Goal: Task Accomplishment & Management: Complete application form

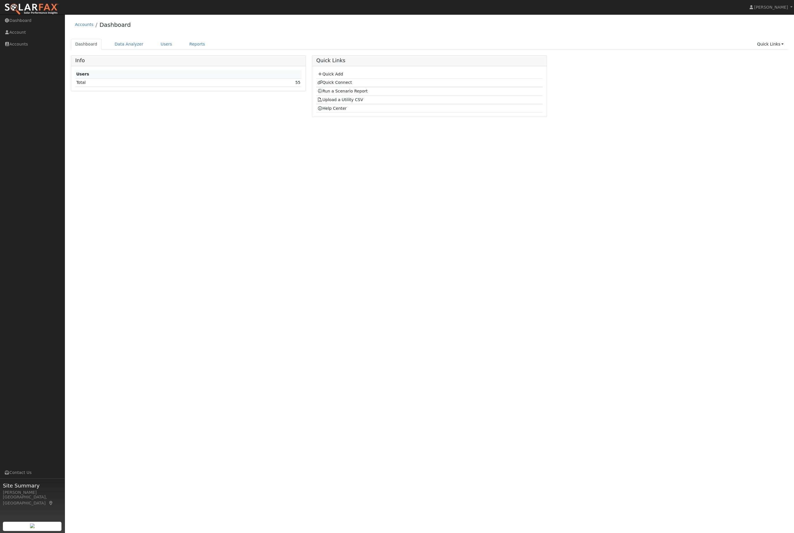
click at [168, 40] on div "Accounts Dashboard Dashboard Data Analyzer Users Reports Quick Links Quick Add …" at bounding box center [429, 69] width 723 height 104
click at [168, 48] on link "Users" at bounding box center [166, 44] width 20 height 11
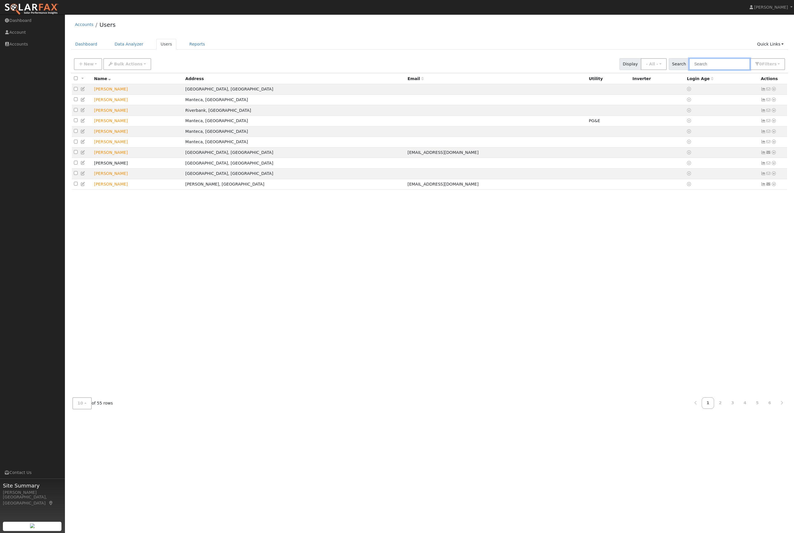
click at [725, 70] on input "text" at bounding box center [719, 64] width 61 height 12
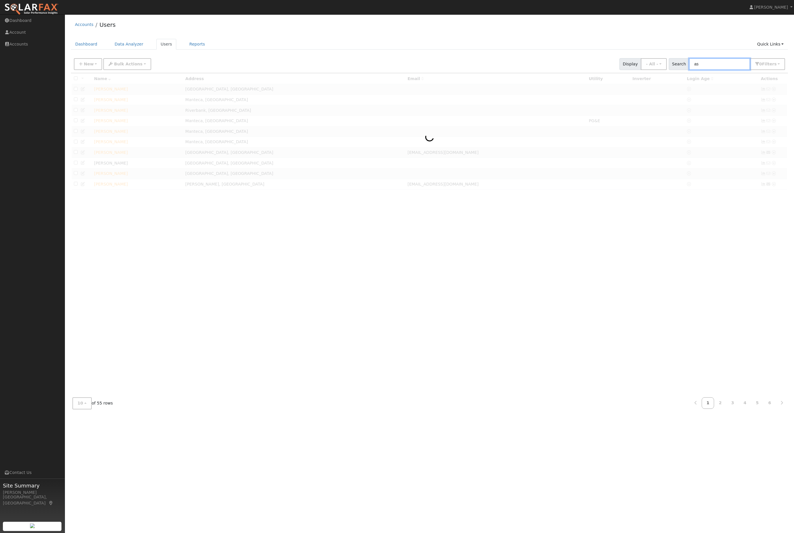
type input "a"
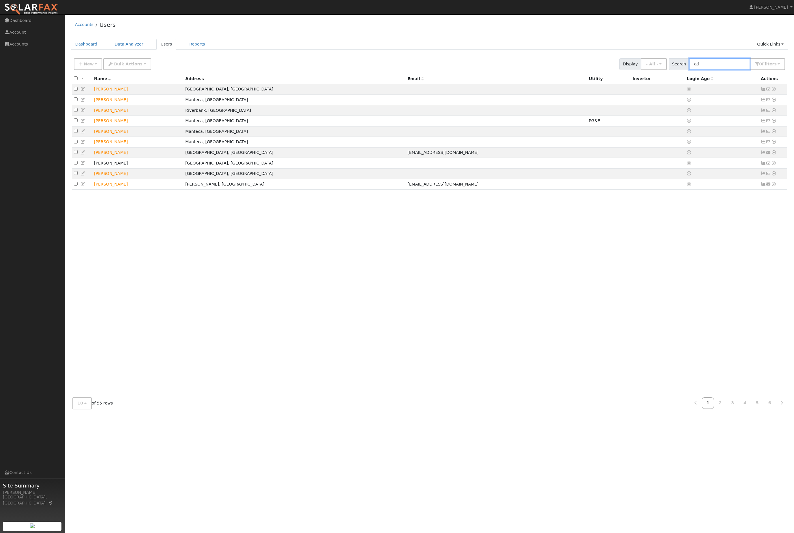
type input "a"
click at [729, 70] on input "text" at bounding box center [719, 64] width 61 height 12
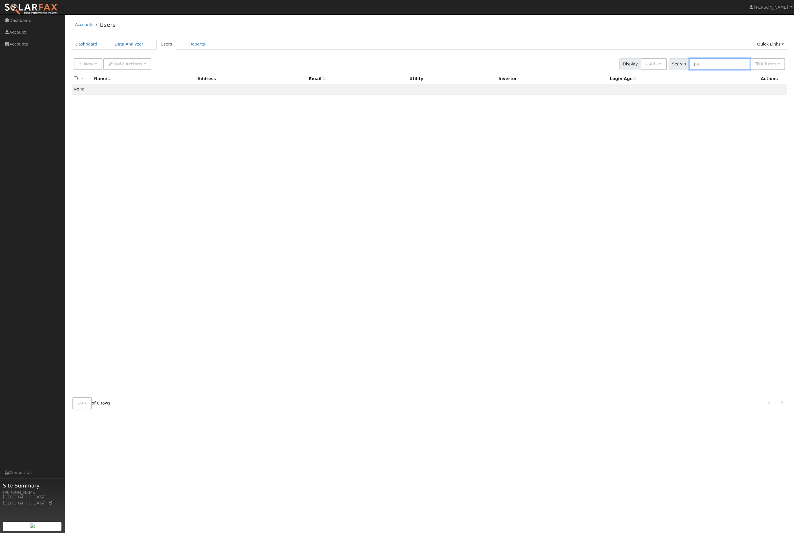
type input "p"
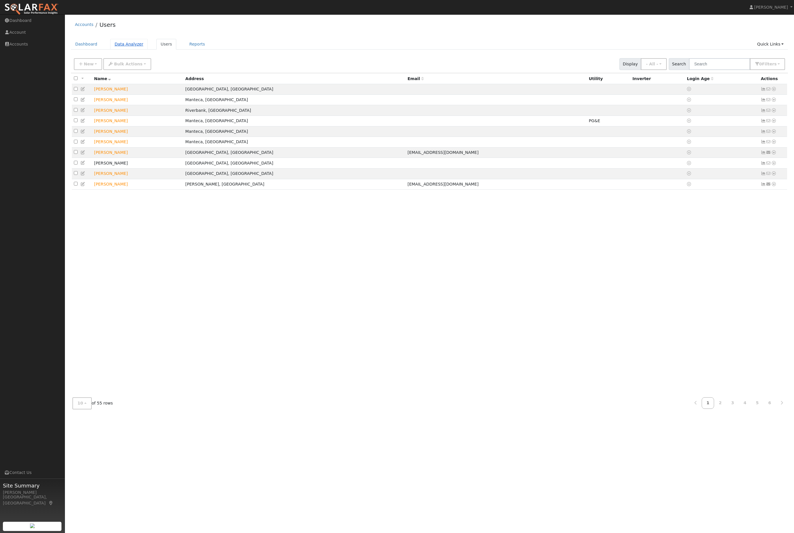
click at [117, 50] on link "Data Analyzer" at bounding box center [128, 44] width 37 height 11
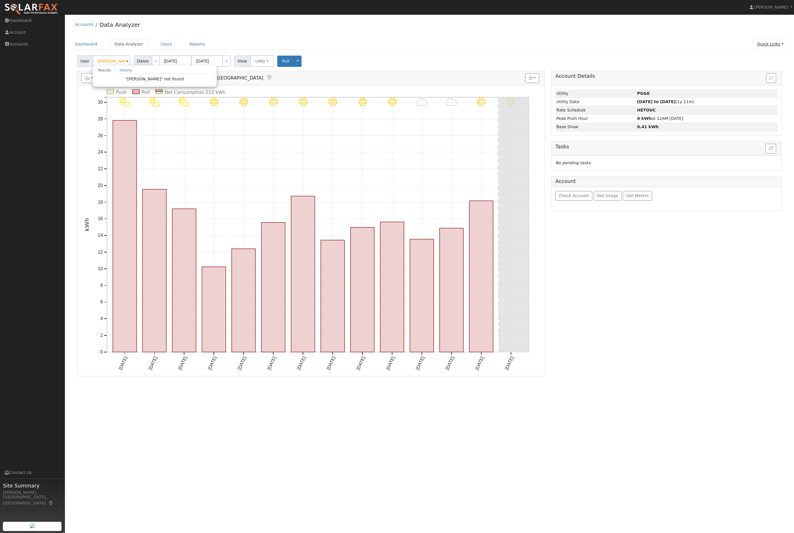
click at [755, 50] on link "Quick Links" at bounding box center [769, 44] width 35 height 11
type input "Laura Diesman"
click at [785, 46] on link "Quick Links" at bounding box center [769, 44] width 35 height 11
click at [768, 44] on link "Quick Links" at bounding box center [769, 44] width 35 height 11
click at [757, 70] on link "Quick Connect" at bounding box center [758, 66] width 59 height 8
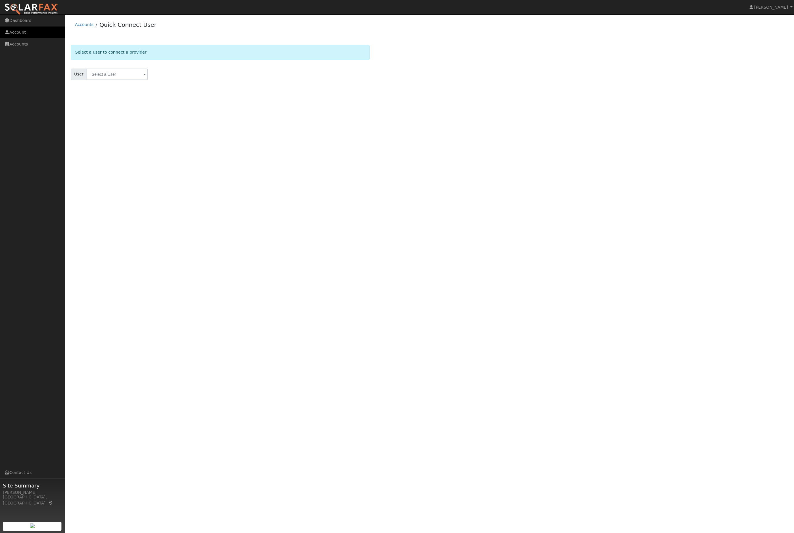
click at [25, 29] on link "Account" at bounding box center [32, 33] width 65 height 12
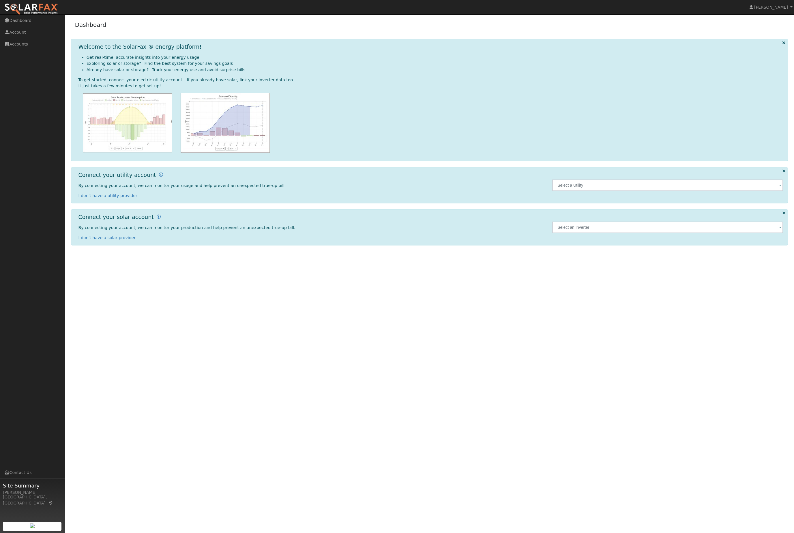
click at [786, 45] on div "Welcome to the SolarFax ® energy platform! Get real-time, accurate insights int…" at bounding box center [429, 100] width 717 height 123
click at [784, 44] on div "Welcome to the SolarFax ® energy platform! Get real-time, accurate insights int…" at bounding box center [429, 100] width 717 height 123
click at [782, 45] on icon at bounding box center [783, 43] width 3 height 4
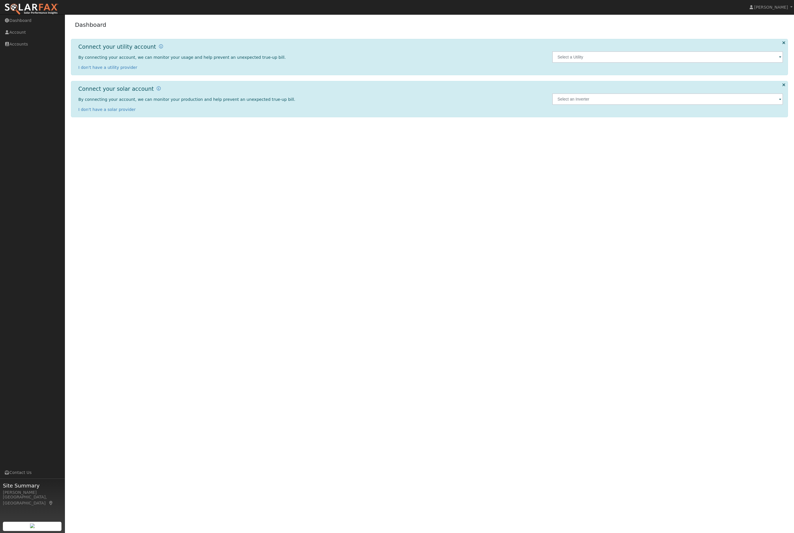
click at [779, 41] on div "Dashboard Connect your utility account By connecting your account, we can monit…" at bounding box center [429, 70] width 723 height 106
click at [782, 50] on div at bounding box center [667, 57] width 237 height 27
click at [783, 45] on icon at bounding box center [783, 43] width 3 height 4
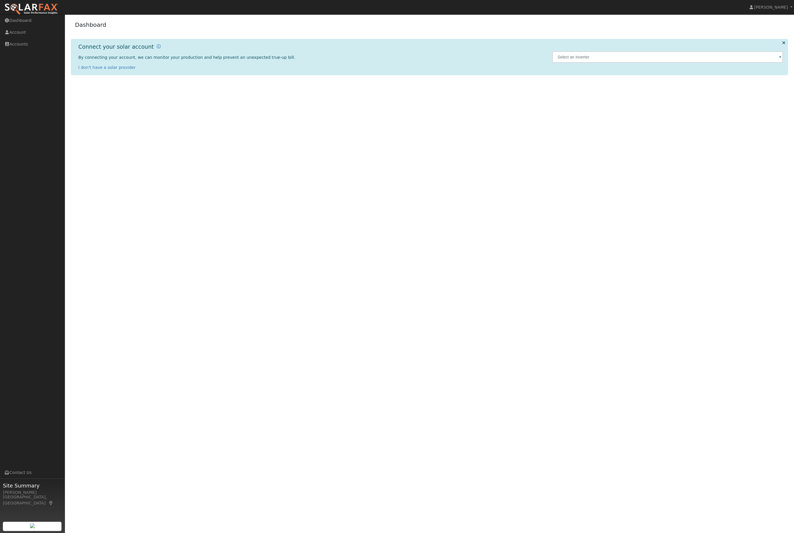
click at [786, 44] on div "Connect your solar account By connecting your account, we can monitor your prod…" at bounding box center [429, 57] width 717 height 36
click at [785, 44] on div "Connect your solar account By connecting your account, we can monitor your prod…" at bounding box center [429, 57] width 717 height 36
click at [786, 47] on div "Connect your solar account By connecting your account, we can monitor your prod…" at bounding box center [429, 57] width 717 height 36
click at [782, 45] on icon at bounding box center [783, 43] width 3 height 4
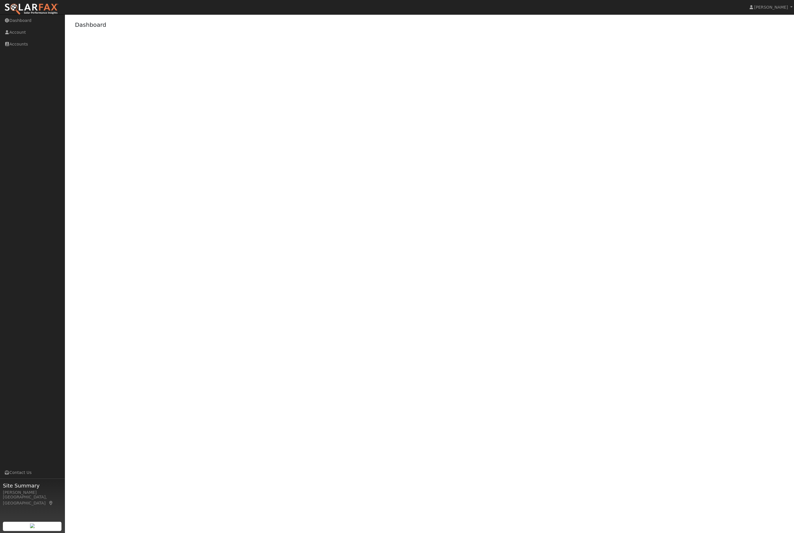
click at [781, 48] on div "User Profile First name Last name Email Email Notifications No Emails No Emails…" at bounding box center [429, 273] width 729 height 519
click at [775, 10] on span "[PERSON_NAME]" at bounding box center [771, 7] width 34 height 5
click at [672, 175] on div "User Profile First name Last name Email Email Notifications No Emails No Emails…" at bounding box center [429, 273] width 729 height 519
click at [30, 26] on link "Dashboard" at bounding box center [32, 21] width 65 height 12
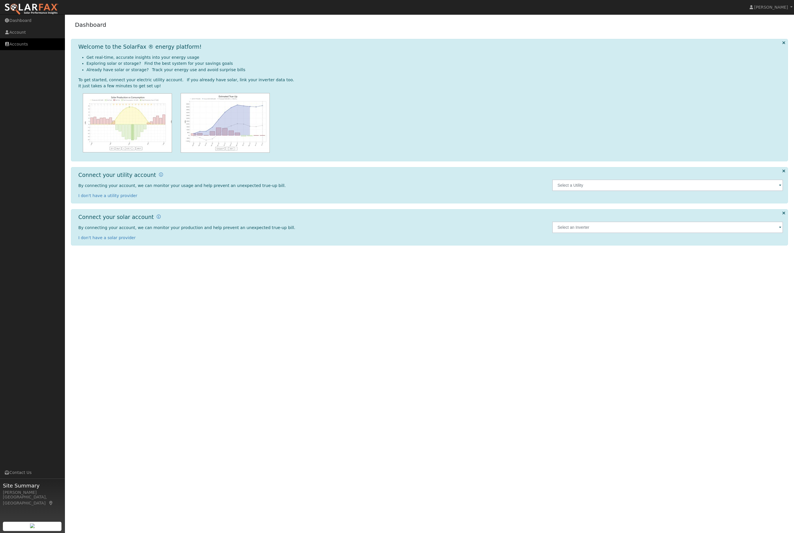
click at [26, 47] on link "Accounts" at bounding box center [32, 44] width 65 height 12
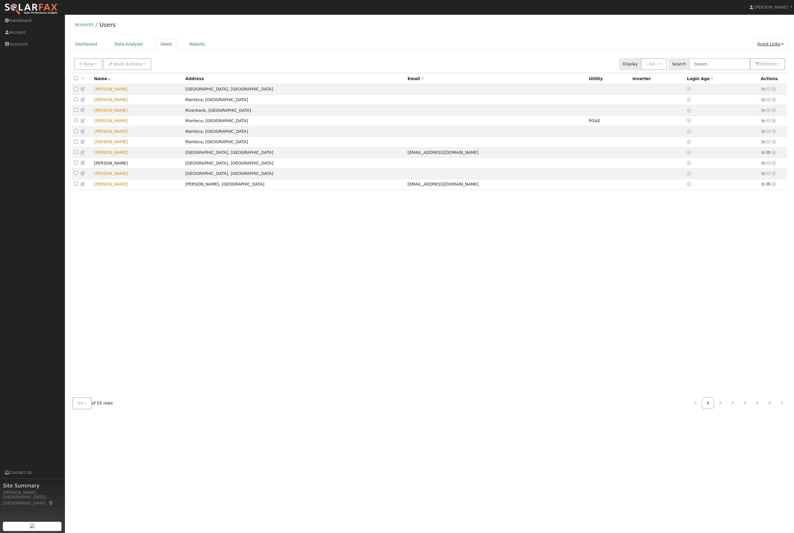
click at [777, 48] on link "Quick Links" at bounding box center [769, 44] width 35 height 11
click at [750, 59] on link "Quick Add" at bounding box center [758, 58] width 59 height 8
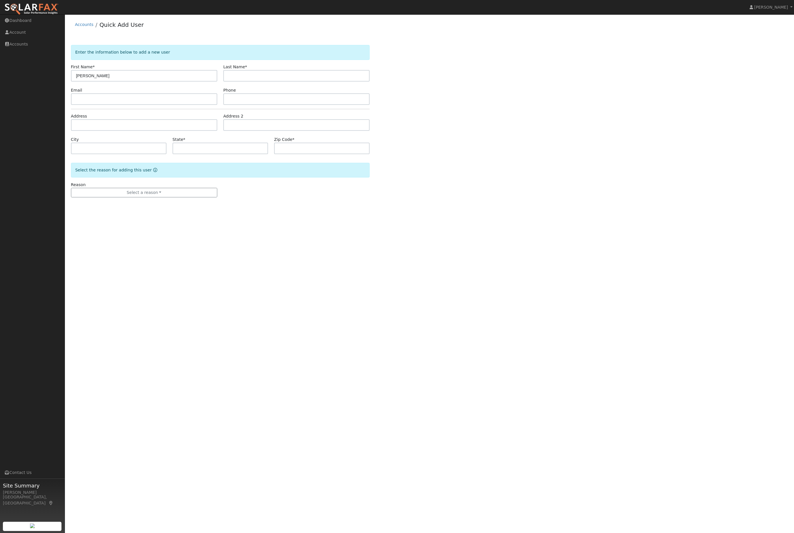
type input "[PERSON_NAME]"
type input "Read"
click at [126, 131] on input "text" at bounding box center [144, 125] width 146 height 12
paste input "22929 Sierra Dr Twain Harte, CA 95383"
type input "22929 Sierra Drive"
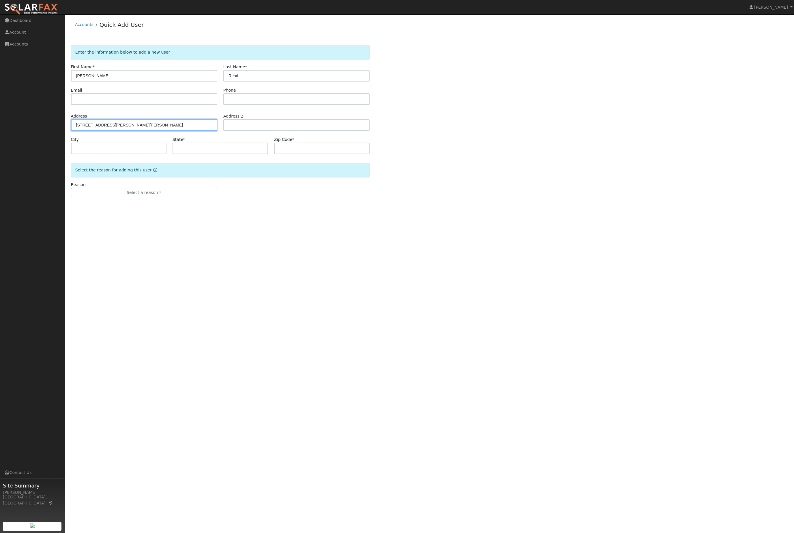
type input "Twain Harte"
type input "CA"
type input "95383"
click at [154, 198] on button "Select a reason" at bounding box center [144, 193] width 146 height 10
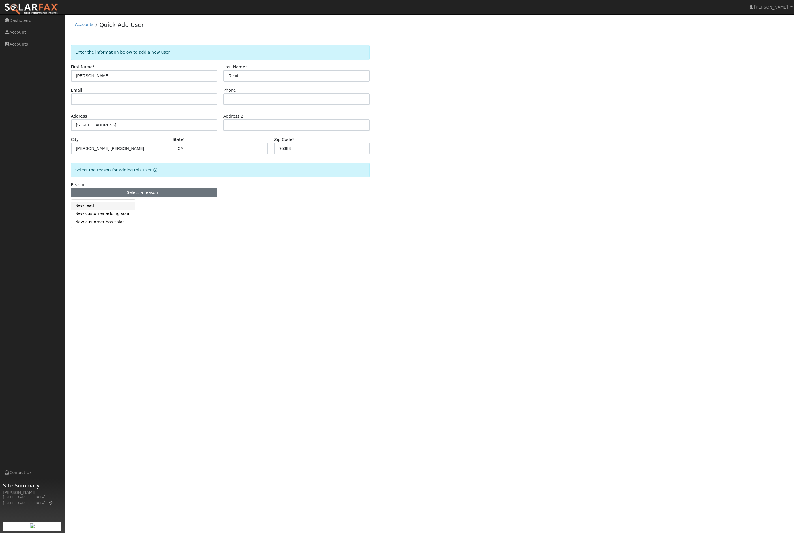
click at [106, 210] on link "New lead" at bounding box center [103, 206] width 64 height 8
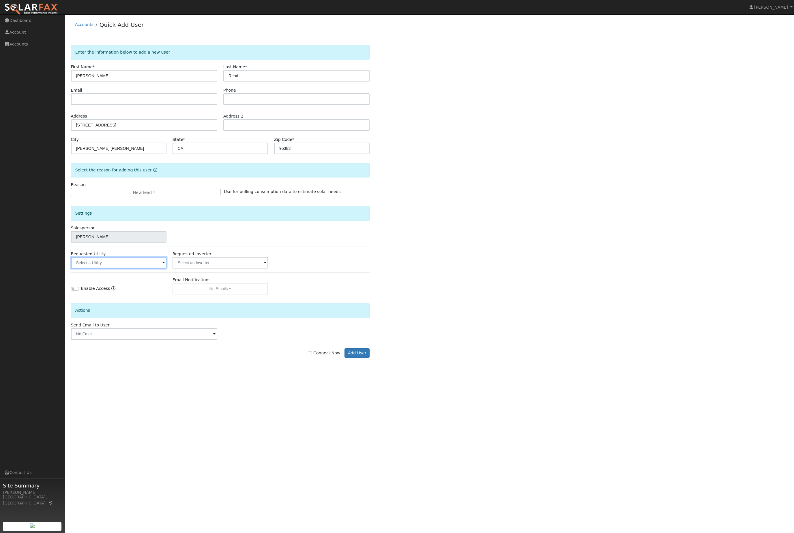
click at [130, 269] on input "text" at bounding box center [118, 263] width 95 height 12
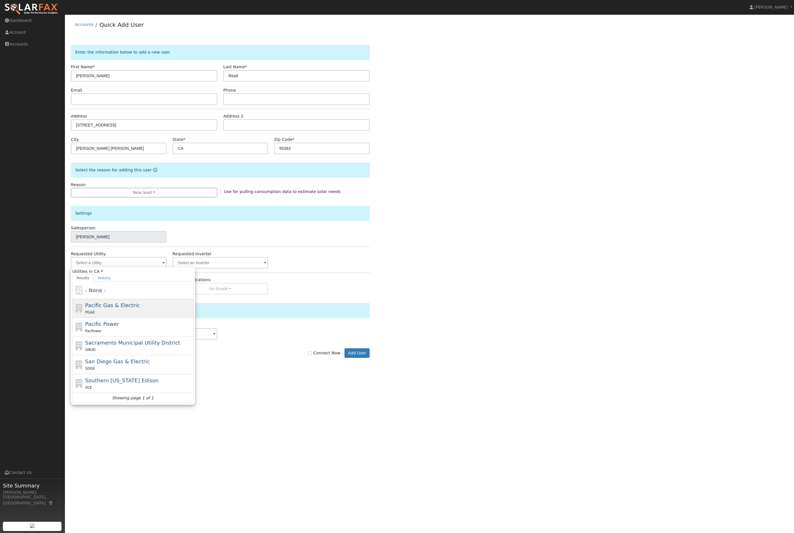
click at [137, 315] on div "Pacific Gas & Electric PG&E" at bounding box center [138, 309] width 107 height 14
type input "Pacific Gas & Electric"
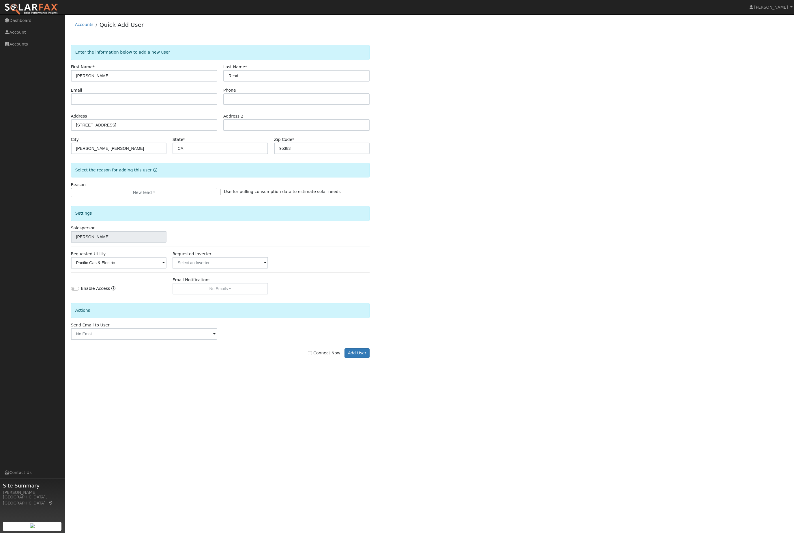
click at [307, 358] on div "Connect Now Add User" at bounding box center [220, 354] width 305 height 10
click at [315, 356] on label "Connect Now" at bounding box center [324, 353] width 32 height 6
click at [312, 356] on input "Connect Now" at bounding box center [310, 353] width 4 height 4
checkbox input "true"
click at [362, 358] on button "Add User" at bounding box center [356, 354] width 25 height 10
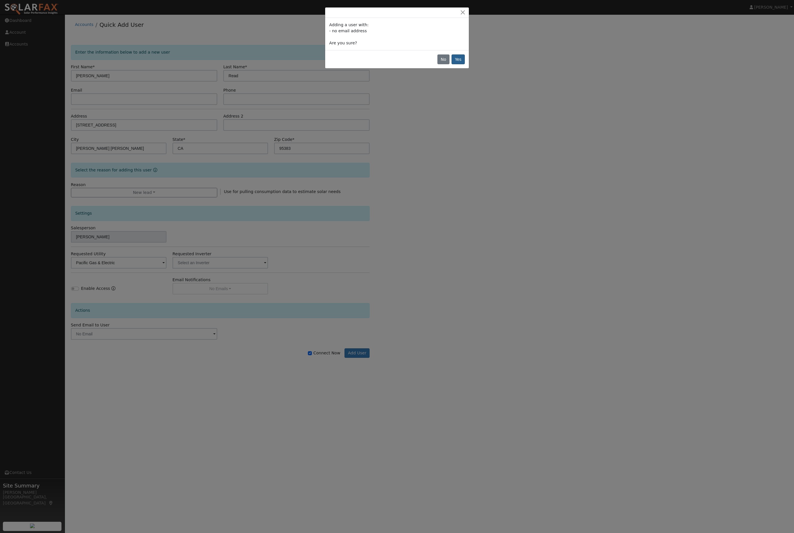
click at [463, 64] on button "Yes" at bounding box center [457, 59] width 13 height 10
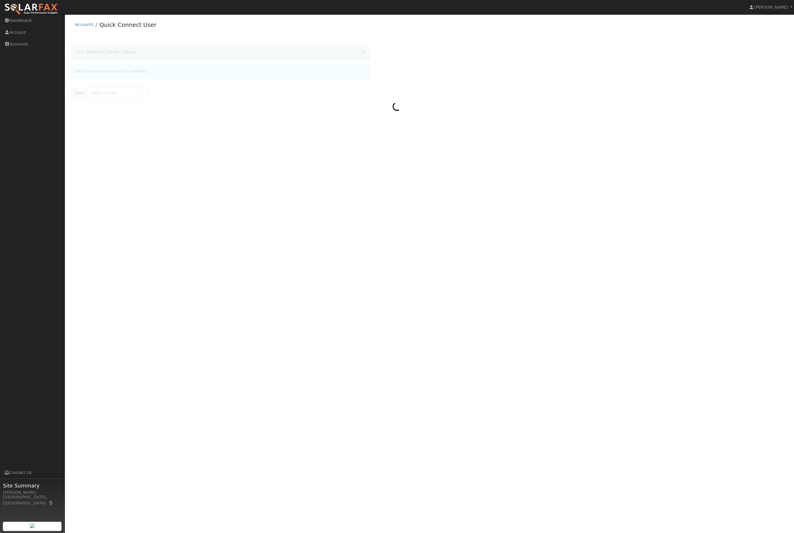
type input "[PERSON_NAME]"
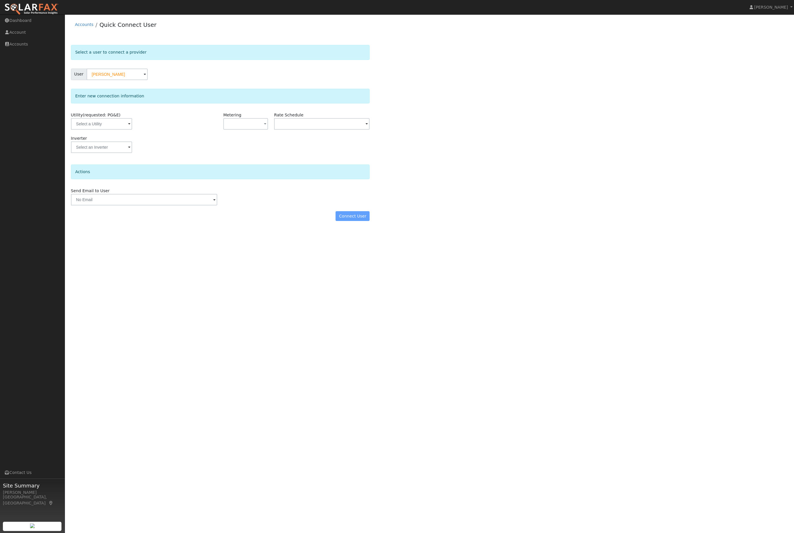
click at [111, 117] on span "(requested: PG&E)" at bounding box center [102, 115] width 38 height 5
click at [113, 128] on input "text" at bounding box center [101, 124] width 61 height 12
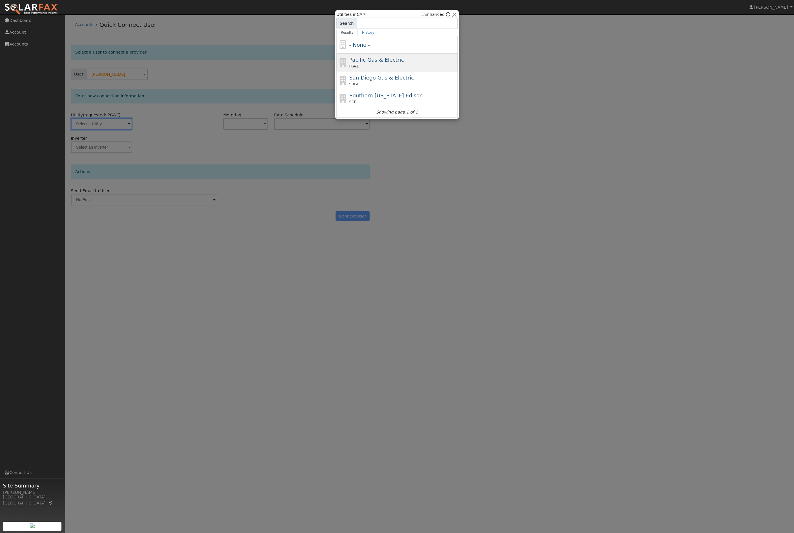
click at [403, 57] on div "Pacific Gas & Electric PG&E" at bounding box center [402, 62] width 107 height 13
type input "PG&E"
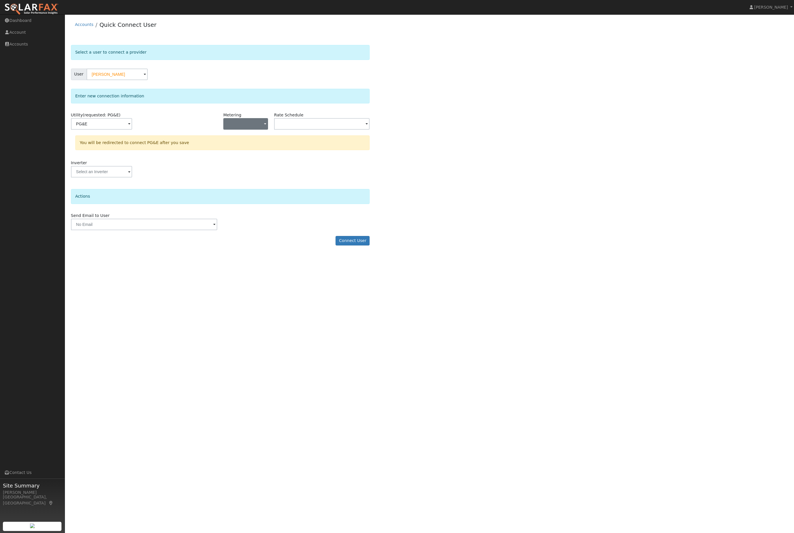
click at [244, 129] on button "button" at bounding box center [245, 124] width 45 height 12
click at [249, 162] on link "NBT" at bounding box center [244, 159] width 40 height 8
click at [337, 129] on input "text" at bounding box center [321, 124] width 95 height 12
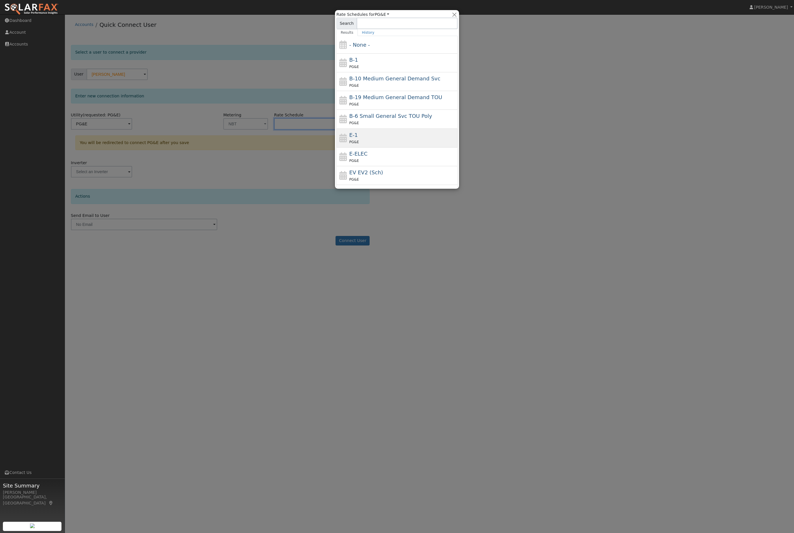
click at [398, 147] on div "E-1 PG&E" at bounding box center [396, 138] width 121 height 19
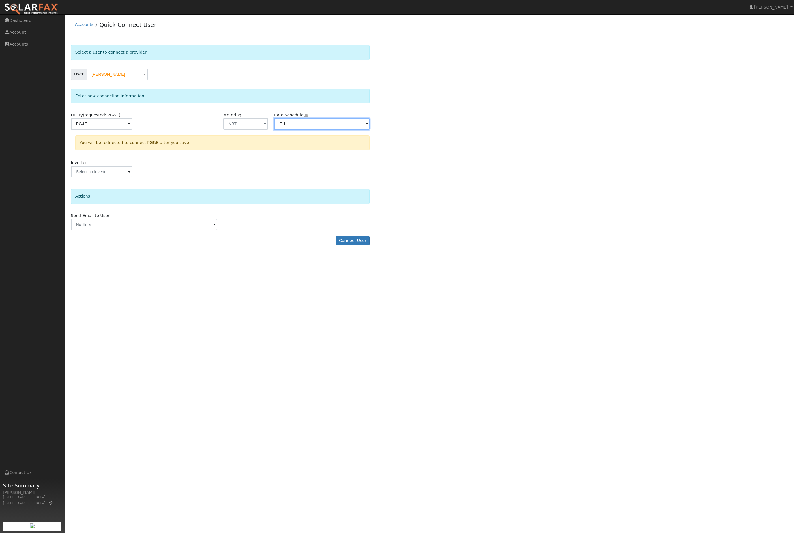
click at [334, 130] on input "E-1" at bounding box center [321, 124] width 95 height 12
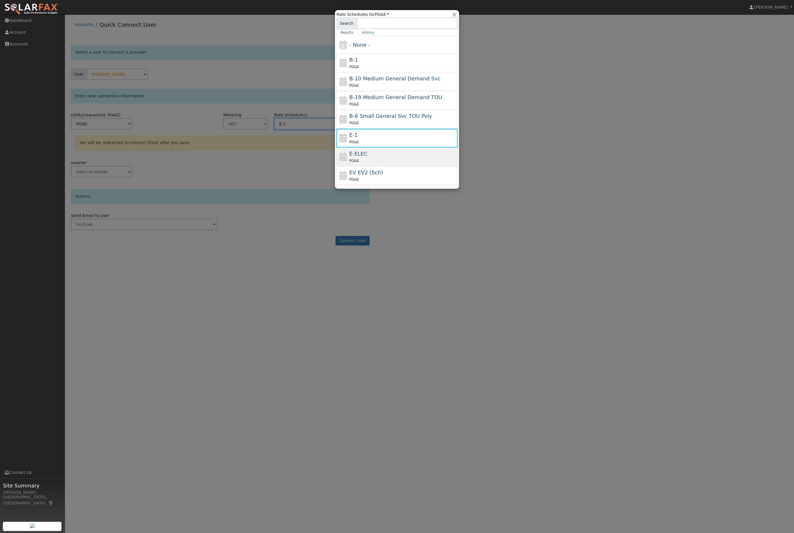
click at [395, 155] on div "E-ELEC PG&E" at bounding box center [402, 157] width 107 height 14
type input "E-ELEC"
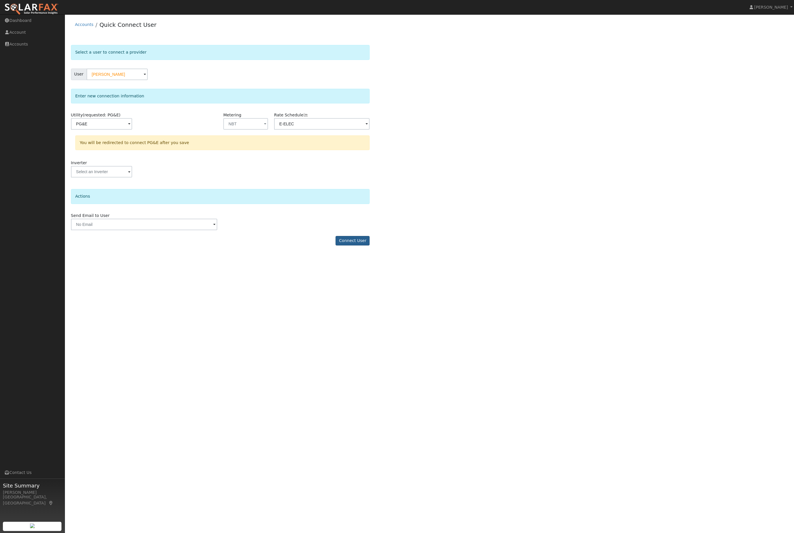
click at [356, 246] on button "Connect User" at bounding box center [352, 241] width 34 height 10
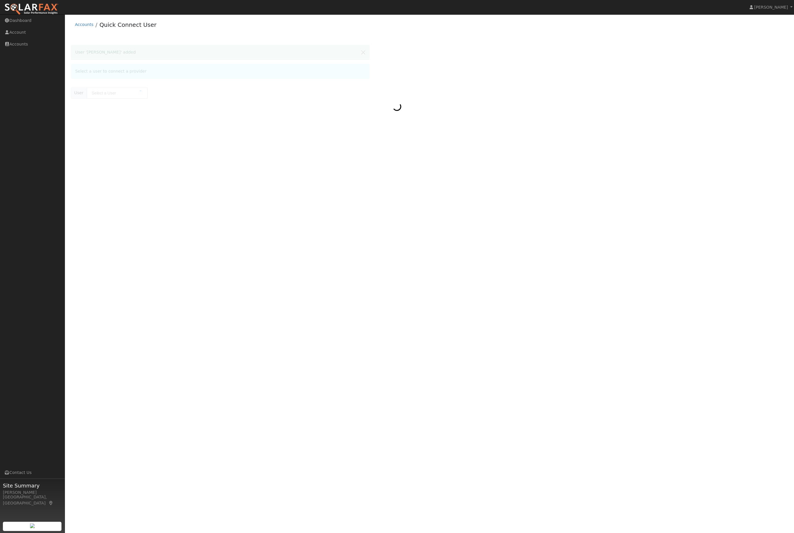
type input "[PERSON_NAME]"
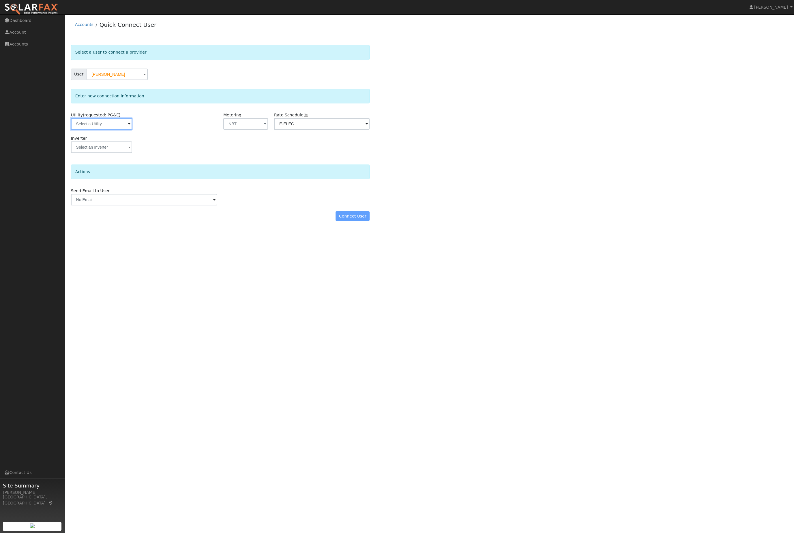
click at [106, 130] on input "text" at bounding box center [101, 124] width 61 height 12
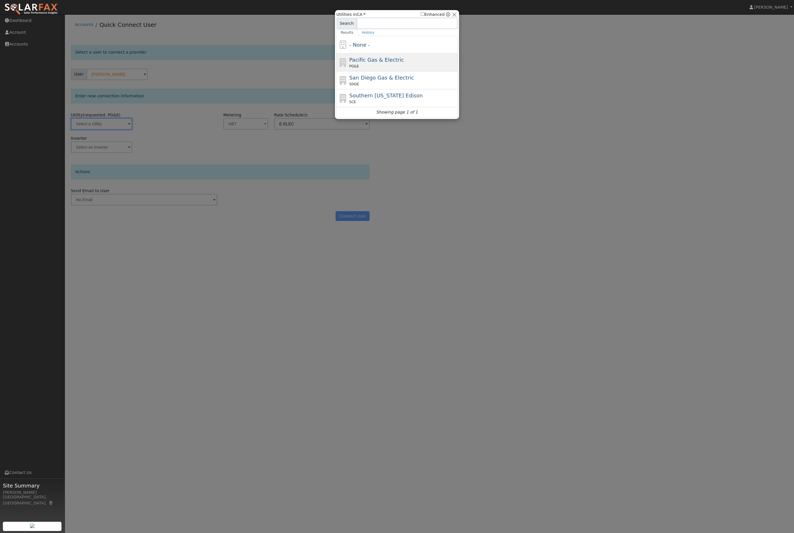
click at [407, 57] on div "Pacific Gas & Electric PG&E" at bounding box center [402, 62] width 107 height 13
type input "PG&E"
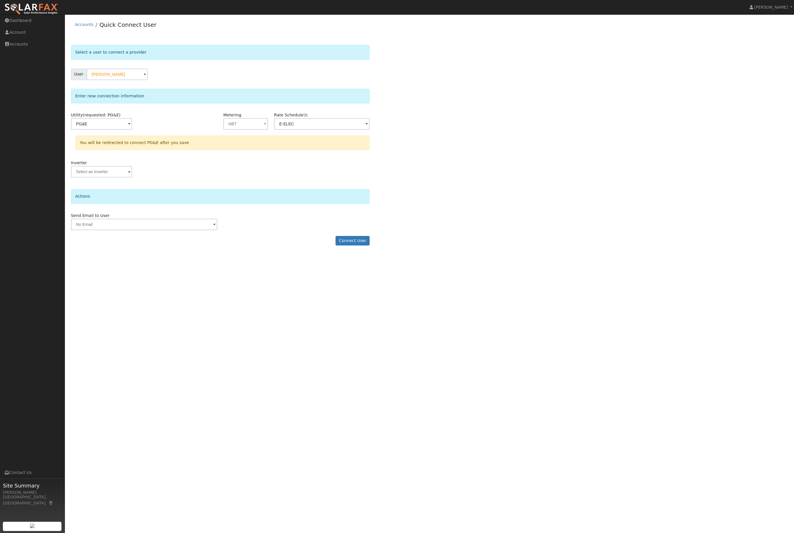
click at [349, 248] on form "Select a user to connect a provider User [PERSON_NAME] Account Default Account …" at bounding box center [220, 148] width 299 height 206
click at [352, 246] on button "Connect User" at bounding box center [352, 241] width 34 height 10
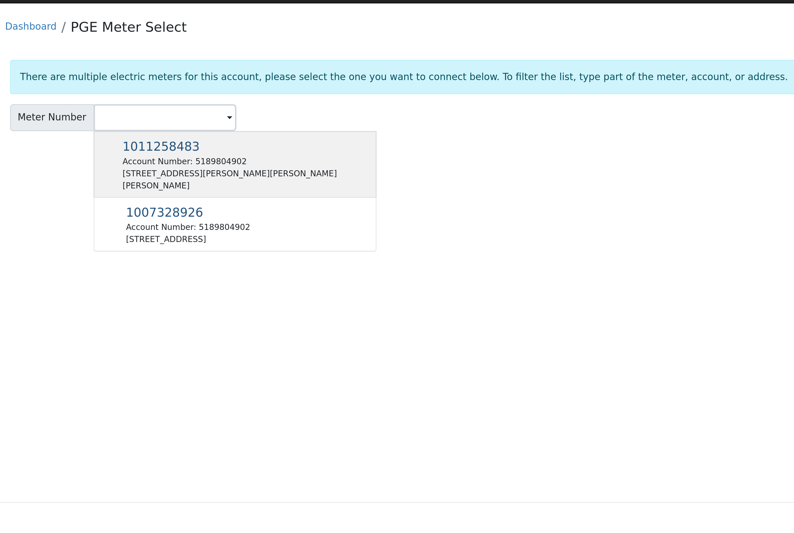
click at [130, 80] on div "1011258483 Account Number: 5189804902 [STREET_ADDRESS][PERSON_NAME][PERSON_NAME]" at bounding box center [173, 83] width 121 height 29
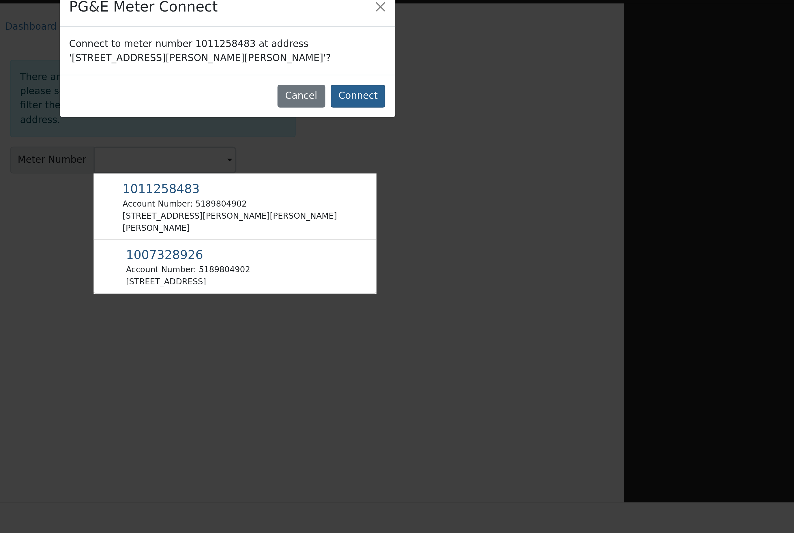
click at [214, 51] on button "Connect" at bounding box center [225, 55] width 23 height 10
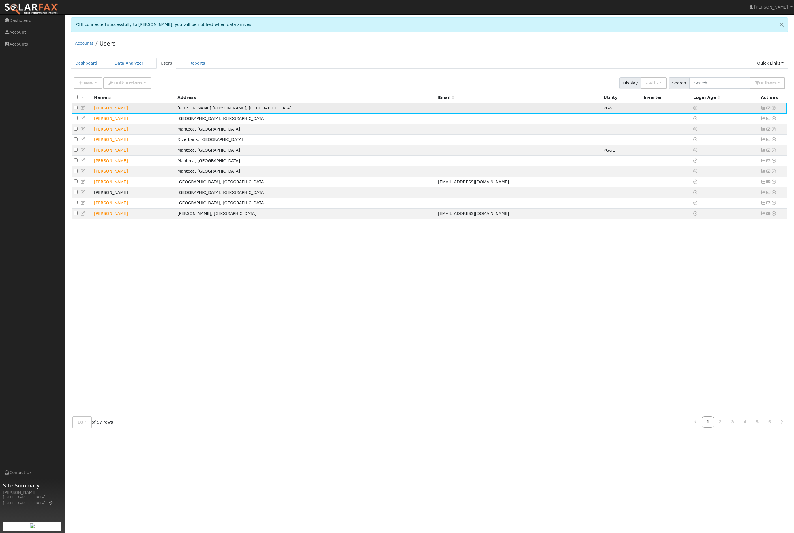
click at [785, 114] on td "No email address Send Email... Data Analyzer Reports Scenario Health Check Ener…" at bounding box center [772, 108] width 29 height 11
click at [774, 110] on icon at bounding box center [773, 108] width 5 height 4
click at [692, 135] on link "Scenario" at bounding box center [712, 131] width 43 height 8
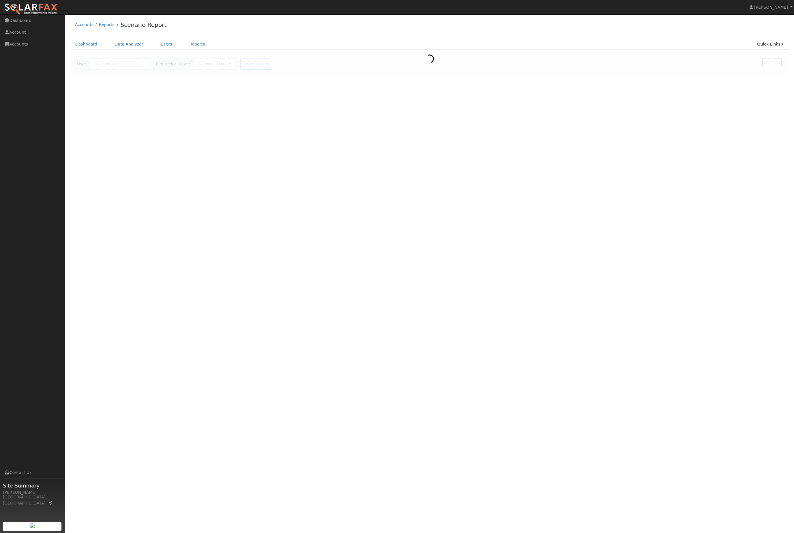
type input "[PERSON_NAME]"
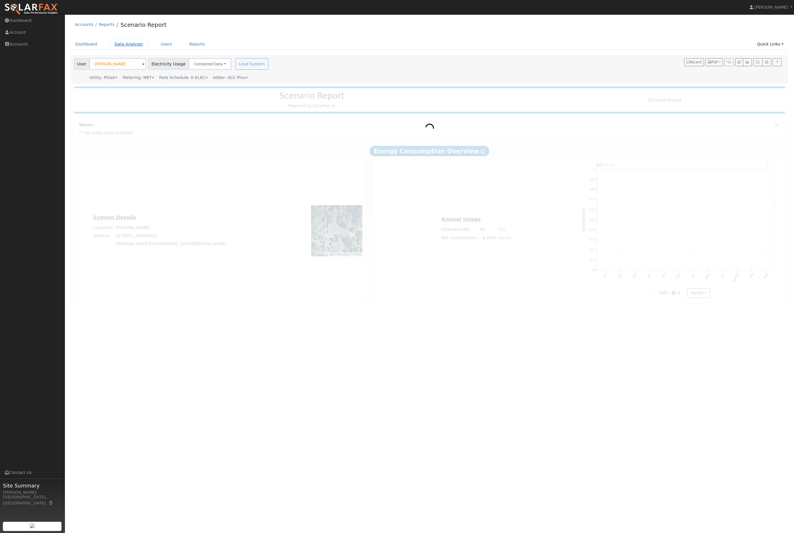
click at [143, 50] on link "Data Analyzer" at bounding box center [128, 44] width 37 height 11
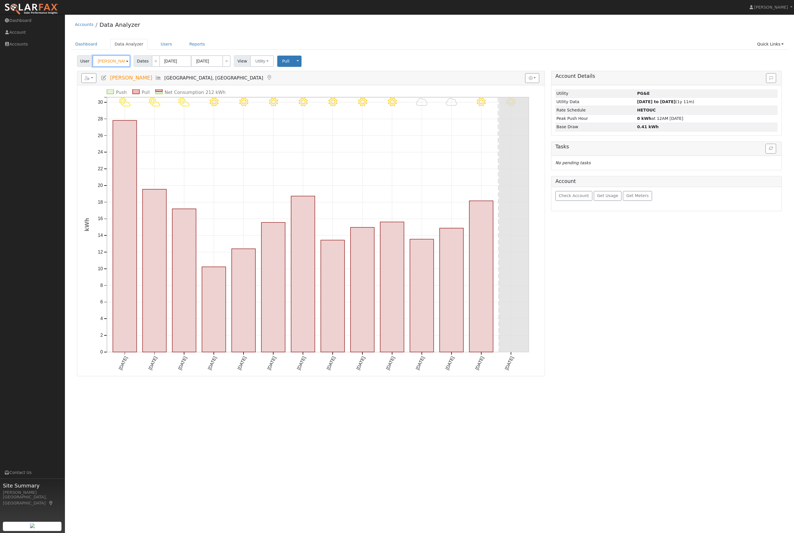
click at [113, 67] on input "Laura Diesman" at bounding box center [111, 61] width 37 height 12
type input "[PERSON_NAME]"
click at [176, 83] on div "Paul Read 22929 Sierra Drive, Twain Harte, CA 95383" at bounding box center [160, 82] width 107 height 13
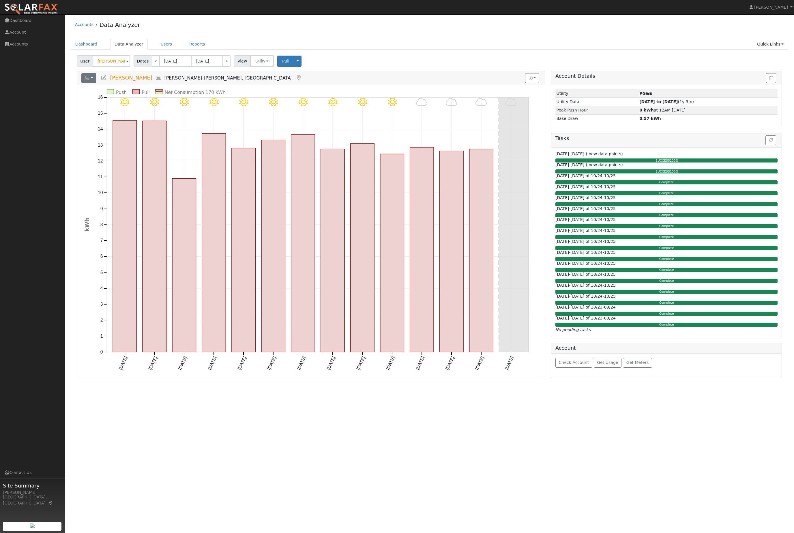
click at [95, 83] on button "button" at bounding box center [88, 78] width 15 height 10
click at [177, 94] on link "Scenario" at bounding box center [160, 90] width 43 height 7
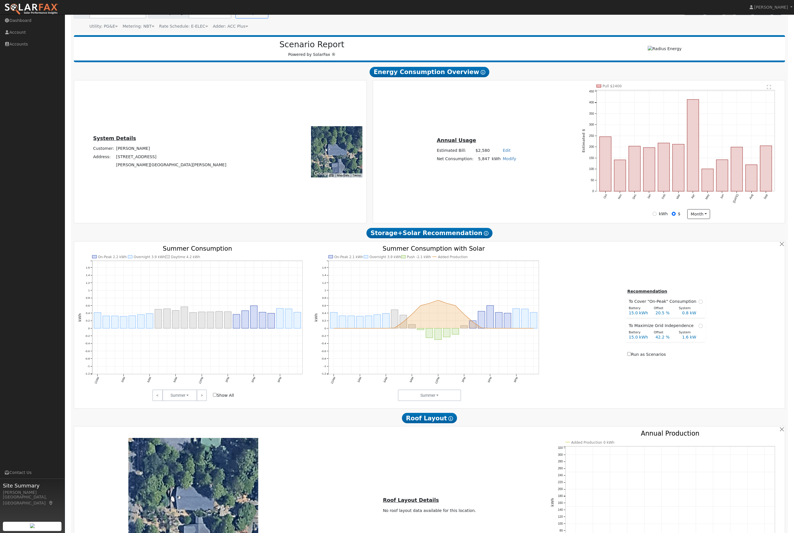
scroll to position [147, 0]
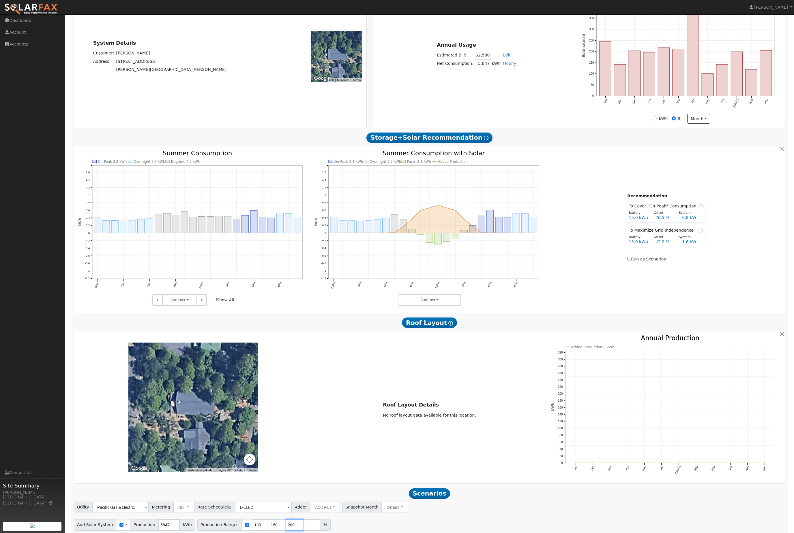
click at [303, 531] on input "200" at bounding box center [294, 526] width 17 height 12
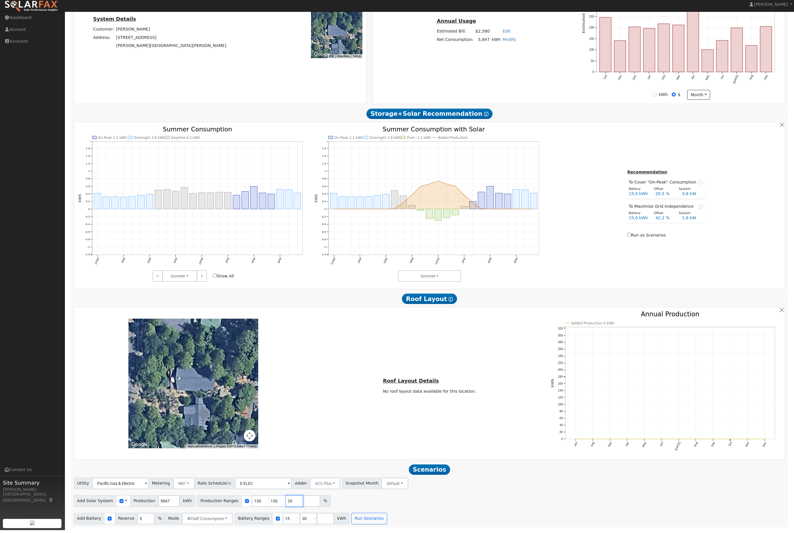
type input "2"
click at [317, 524] on input "30" at bounding box center [308, 522] width 17 height 12
type input "3"
click at [300, 520] on input "15" at bounding box center [291, 522] width 17 height 12
type input "5"
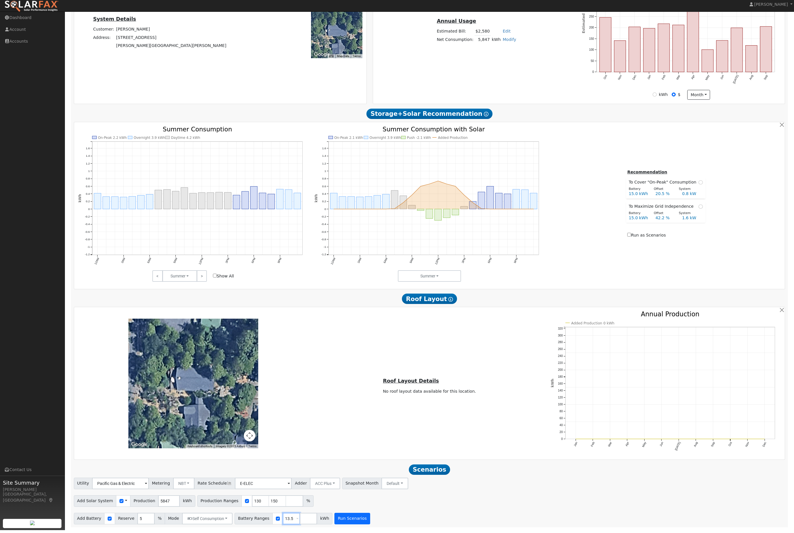
type input "13.5"
click at [370, 519] on button "Run Scenarios" at bounding box center [351, 522] width 35 height 12
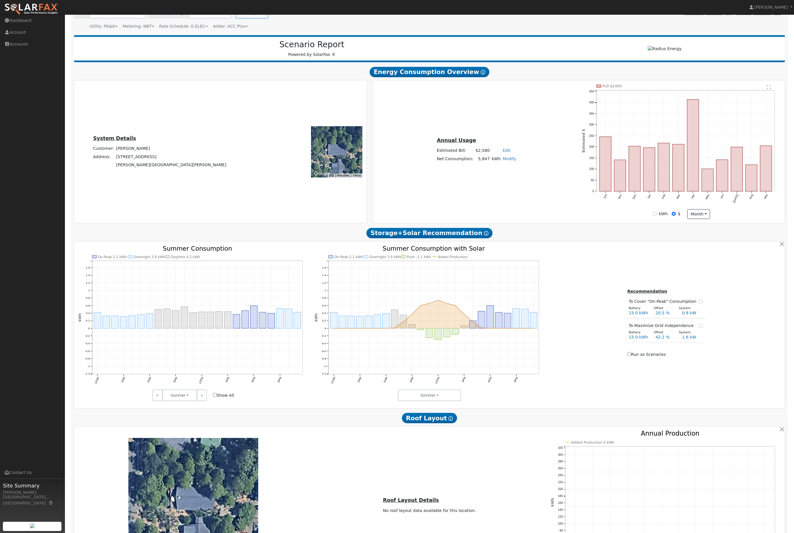
scroll to position [147, 0]
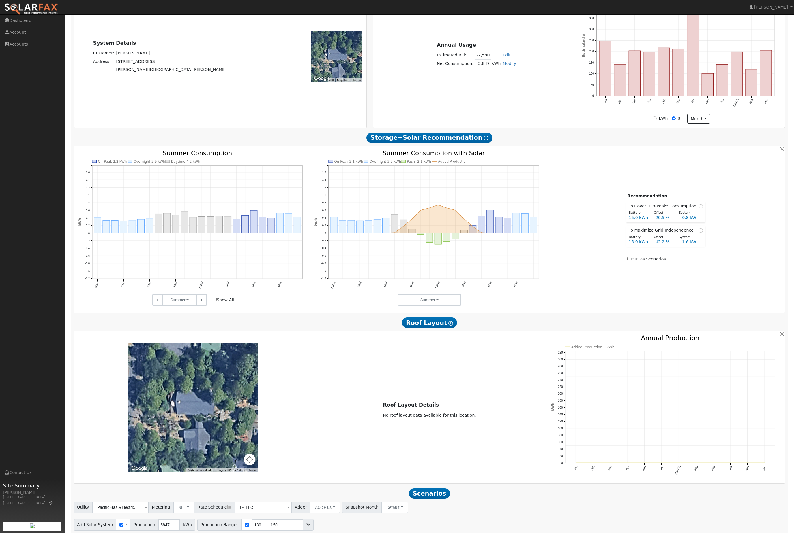
type input "5.1"
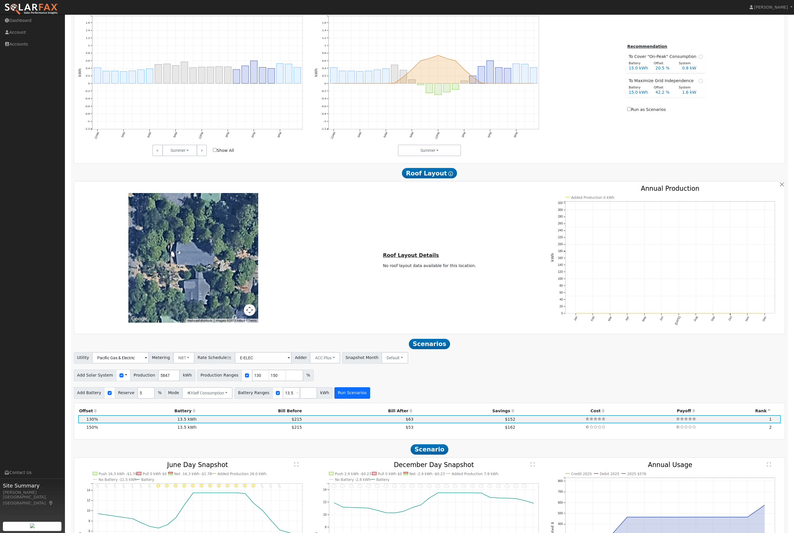
scroll to position [297, 0]
click at [317, 398] on input "number" at bounding box center [308, 393] width 17 height 12
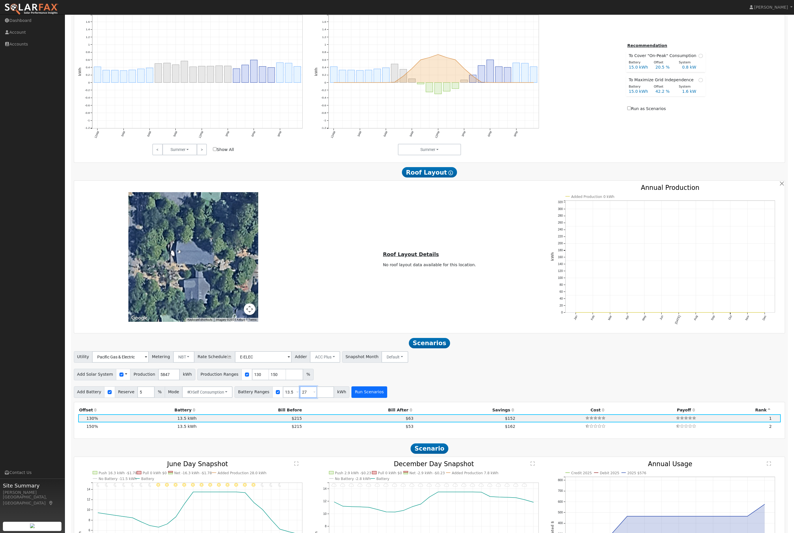
type input "27"
click at [387, 398] on button "Run Scenarios" at bounding box center [368, 393] width 35 height 12
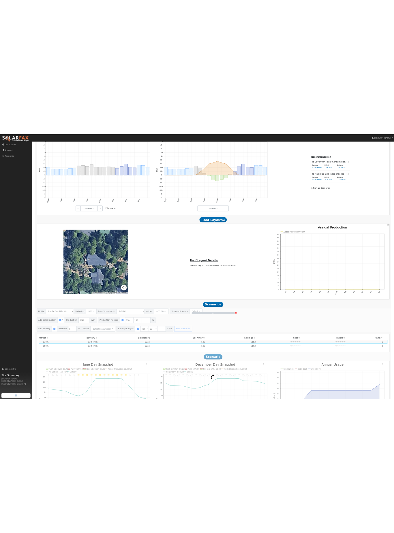
scroll to position [151, 0]
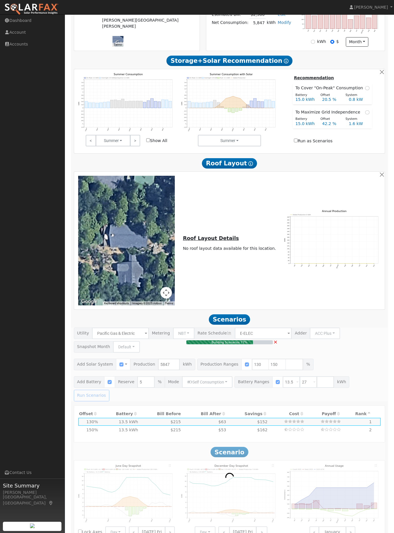
type input "5.8"
type input "$21,633"
type input "$10,675"
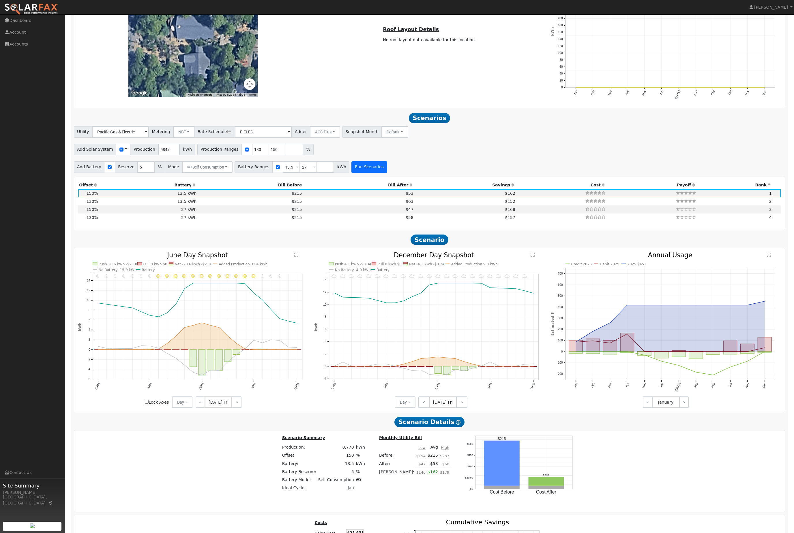
scroll to position [521, 0]
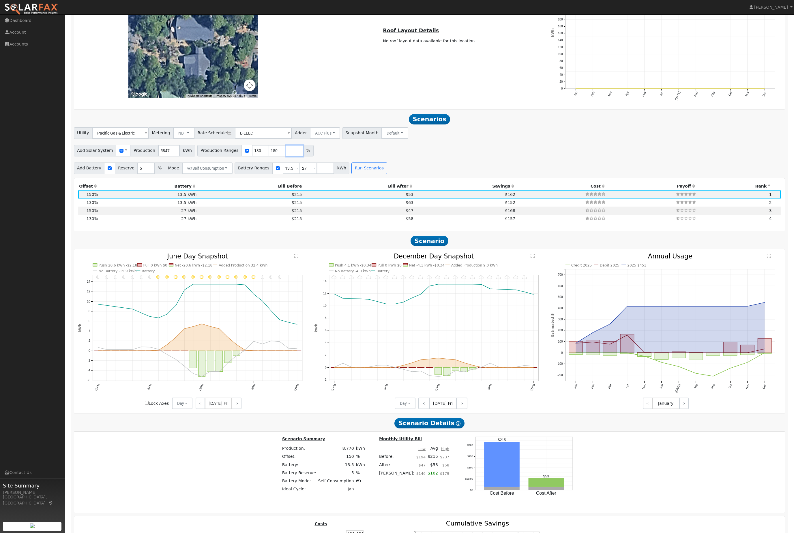
click at [303, 157] on input "number" at bounding box center [294, 151] width 17 height 12
type input "200"
click at [387, 174] on button "Run Scenarios" at bounding box center [368, 169] width 35 height 12
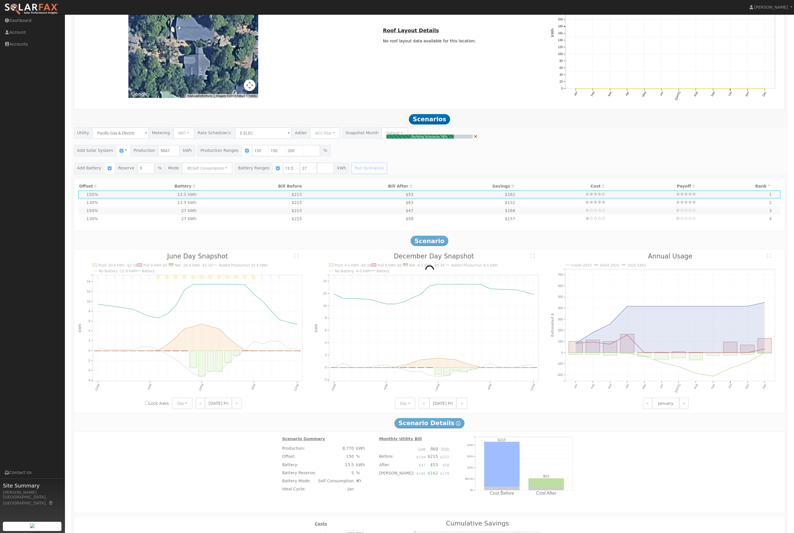
type input "7.8"
type input "$28,845"
type input "$12,839"
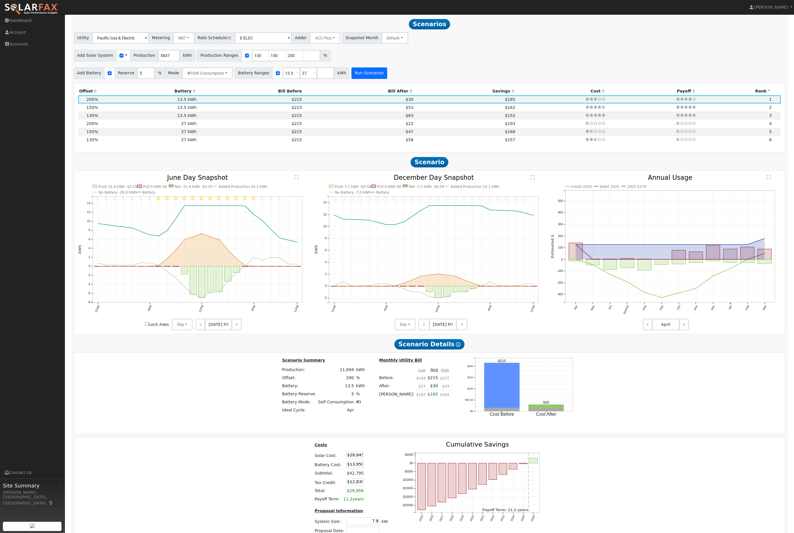
scroll to position [629, 0]
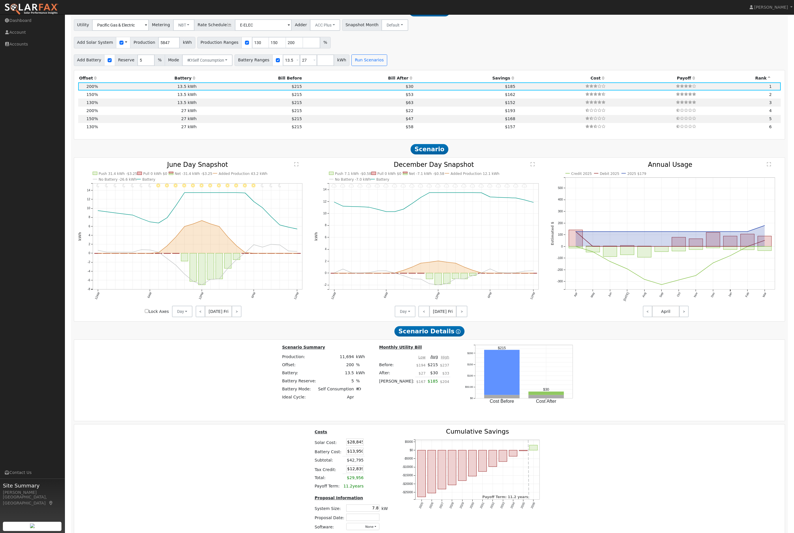
click at [400, 82] on th "Bill After" at bounding box center [358, 78] width 111 height 8
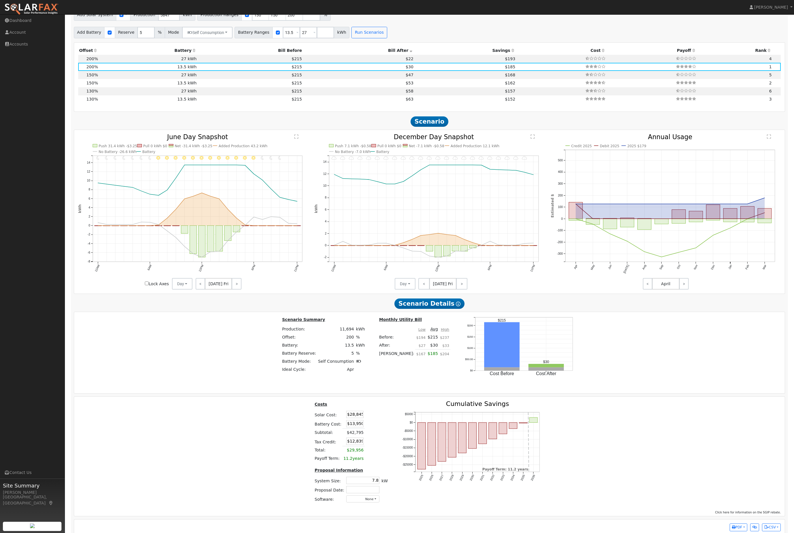
scroll to position [483, 0]
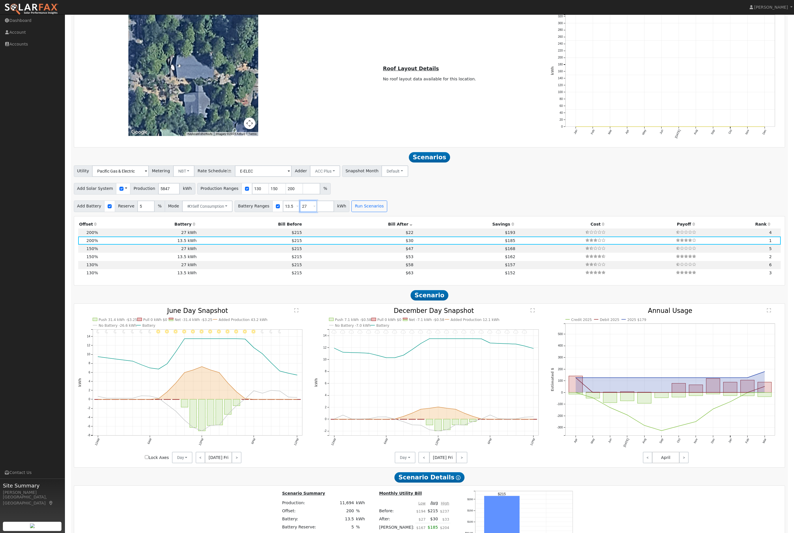
click at [317, 212] on input "27" at bounding box center [308, 207] width 17 height 12
type input "2"
click at [370, 212] on button "Run Scenarios" at bounding box center [351, 207] width 35 height 12
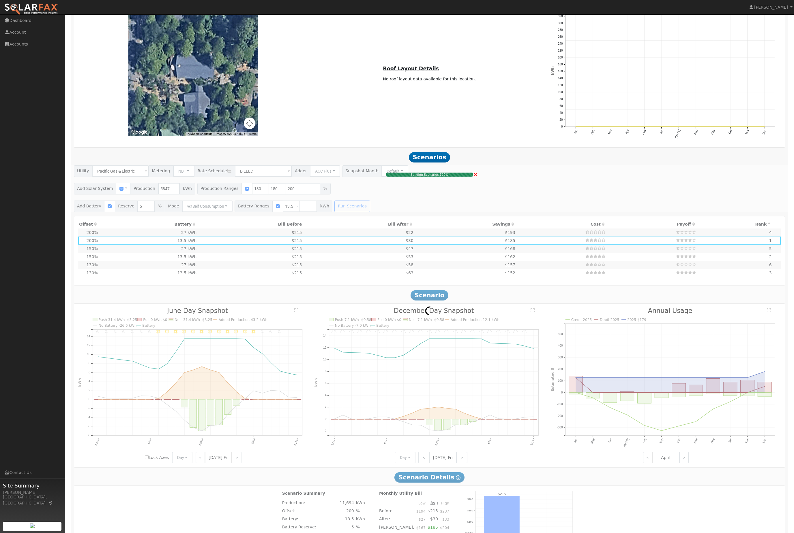
type input "5.1"
type input "$18,749"
type input "$9,810"
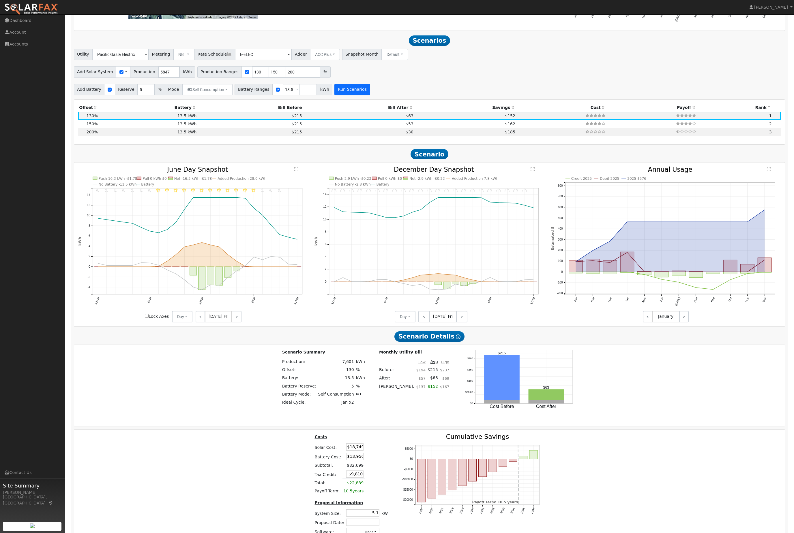
scroll to position [629, 0]
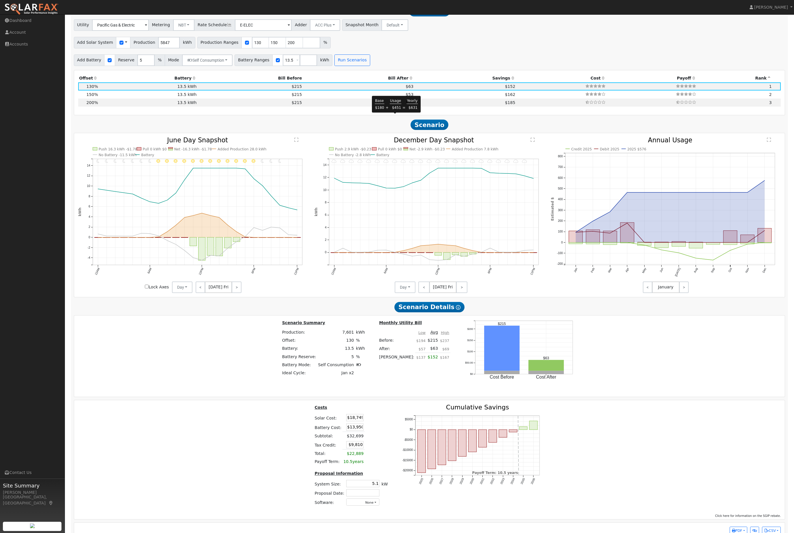
click at [385, 130] on h2 "Scenario" at bounding box center [429, 125] width 711 height 11
click at [390, 82] on th "Bill After" at bounding box center [358, 78] width 111 height 8
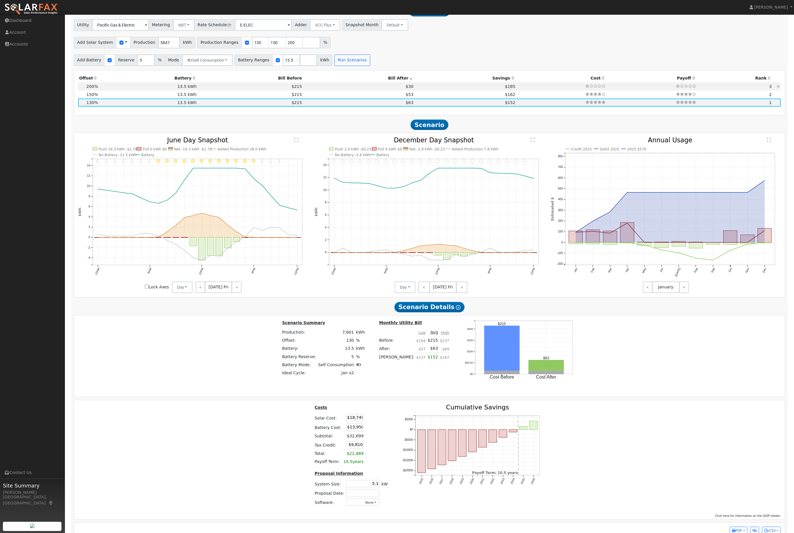
click at [414, 91] on td "$185" at bounding box center [465, 86] width 102 height 8
type input "7.8"
type input "$28,845"
type input "$12,839"
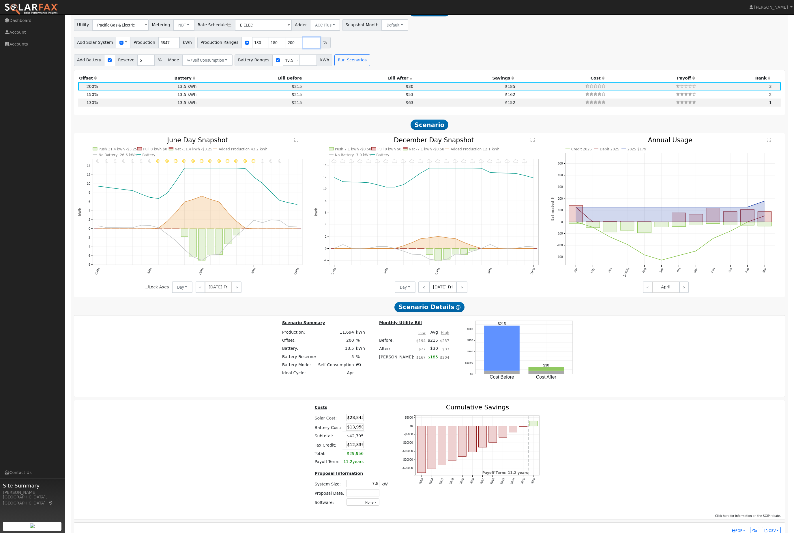
click at [316, 48] on input "number" at bounding box center [311, 43] width 17 height 12
click at [303, 48] on input "200" at bounding box center [294, 43] width 17 height 12
type input "2"
type input "170"
click at [370, 66] on button "Run Scenarios" at bounding box center [351, 60] width 35 height 12
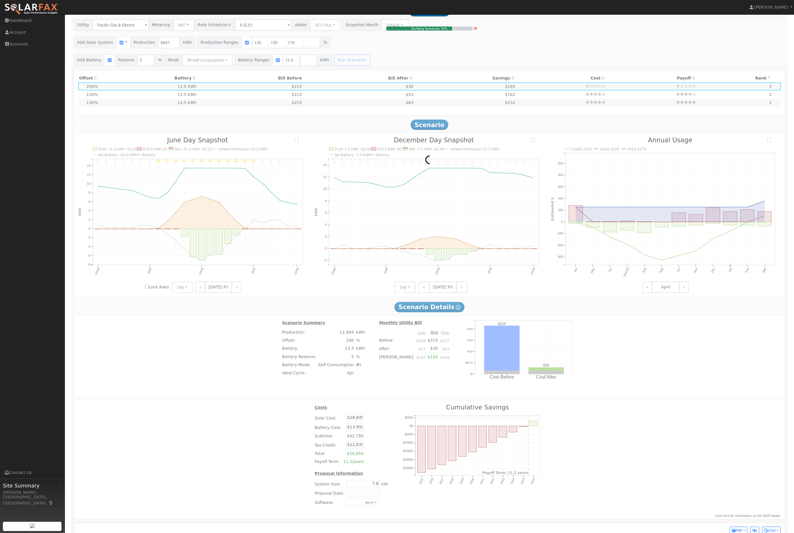
type input "5.1"
type input "$18,749"
type input "$9,810"
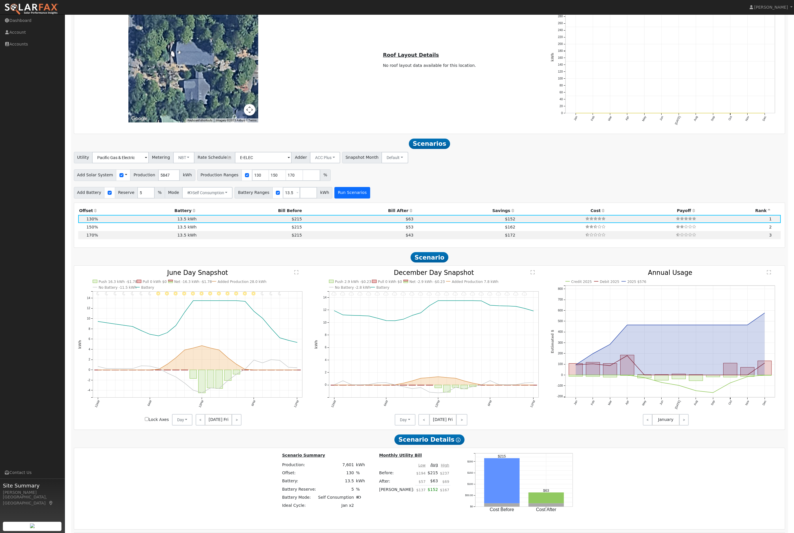
scroll to position [489, 0]
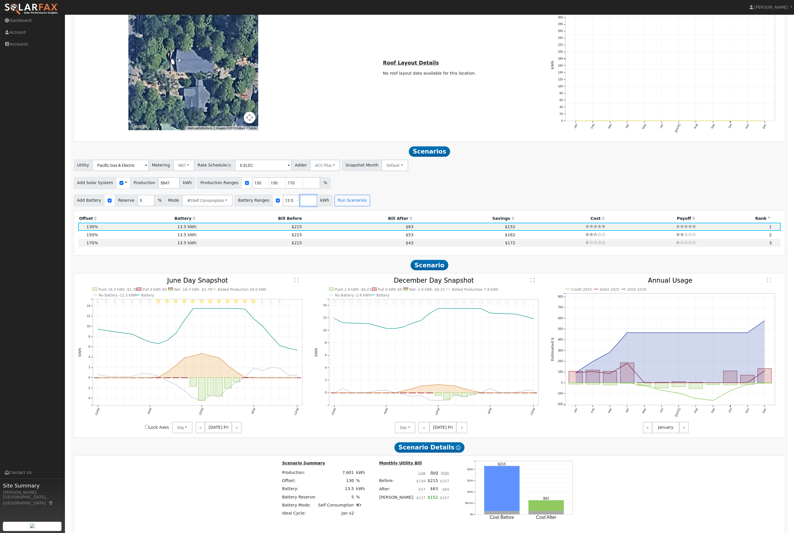
click at [317, 206] on input "number" at bounding box center [308, 201] width 17 height 12
type input "27"
click at [387, 206] on button "Run Scenarios" at bounding box center [368, 201] width 35 height 12
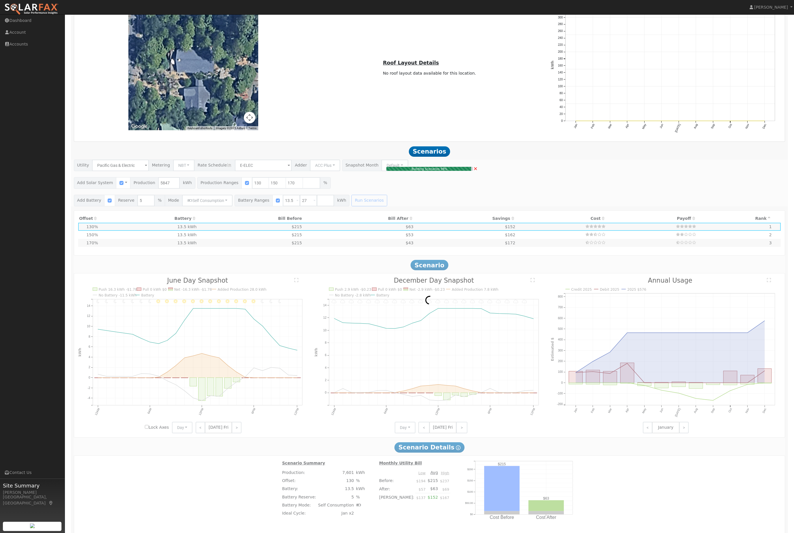
type input "6.6"
type input "$24,519"
type input "$11,541"
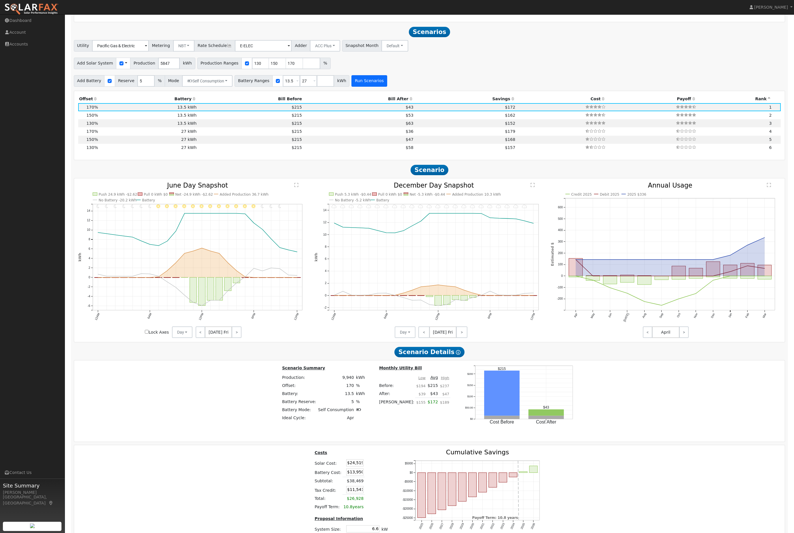
scroll to position [629, 0]
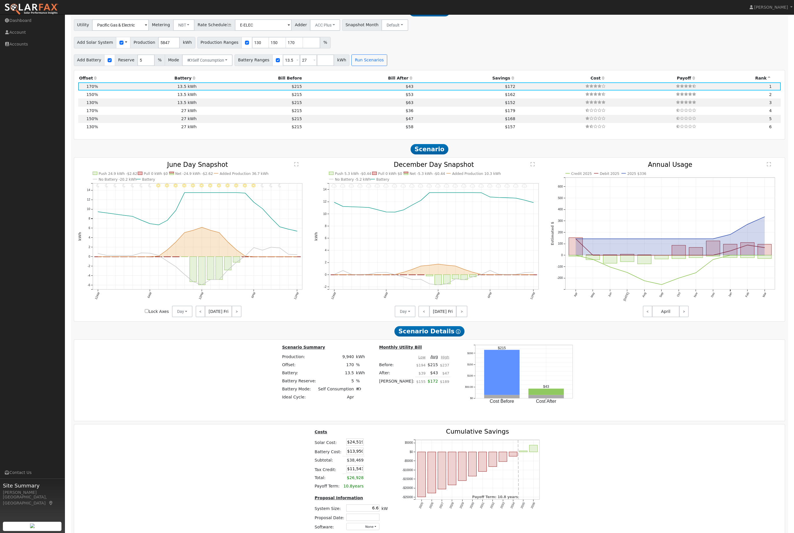
click at [193, 82] on th "Battery" at bounding box center [148, 78] width 99 height 8
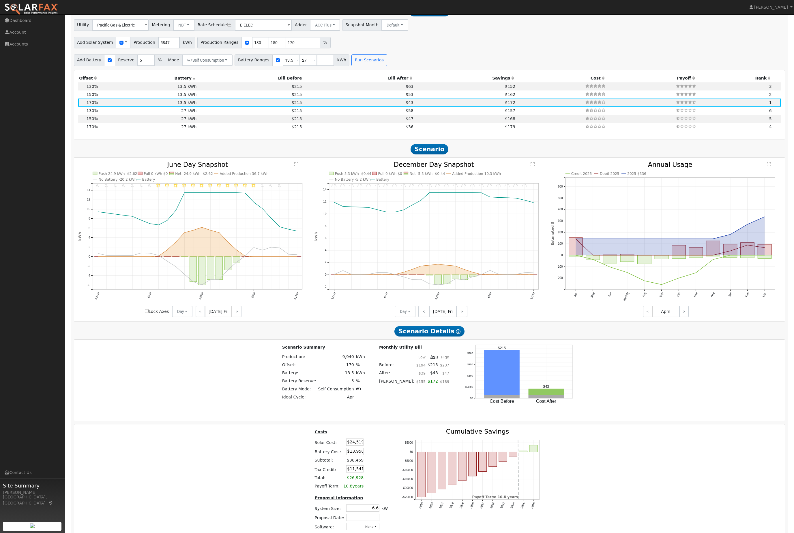
click at [193, 80] on icon at bounding box center [193, 78] width 5 height 4
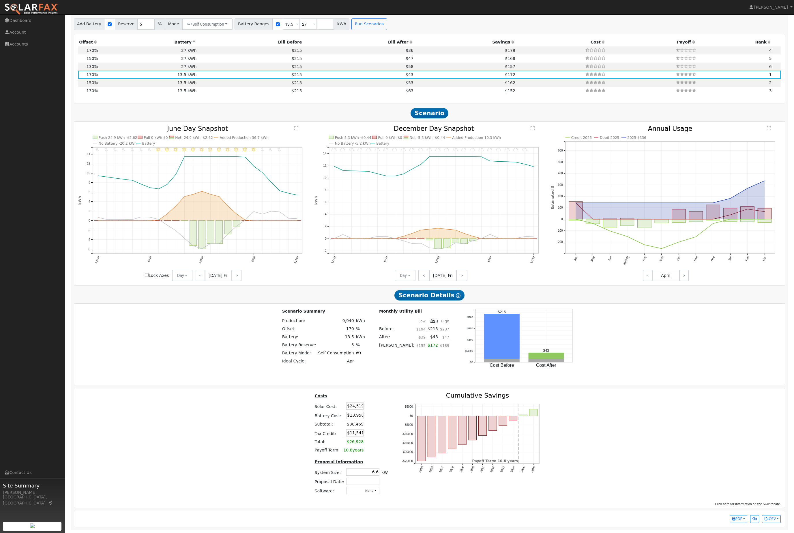
scroll to position [504, 0]
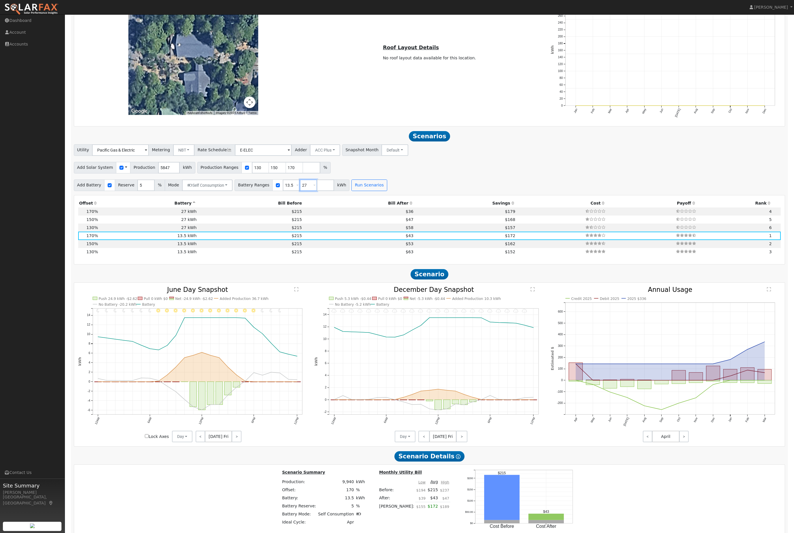
click at [317, 191] on input "27" at bounding box center [308, 186] width 17 height 12
type input "2"
click at [269, 174] on input "130" at bounding box center [260, 168] width 17 height 12
type input "150"
type input "170"
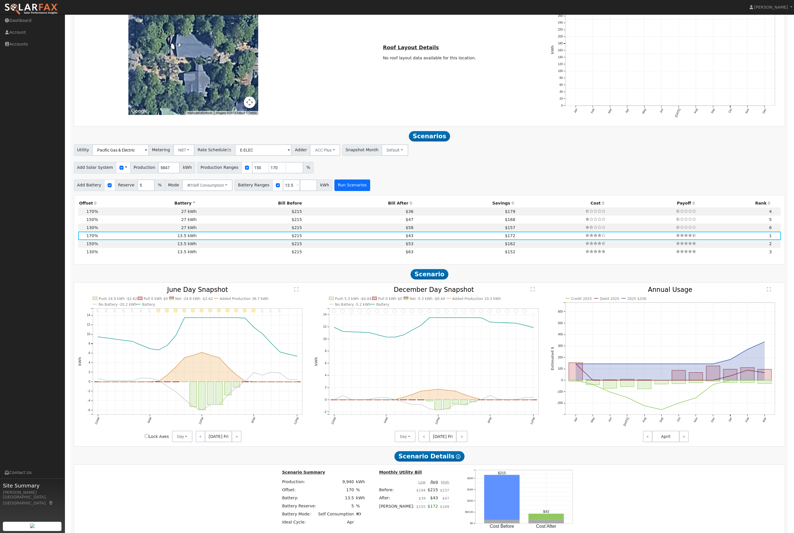
click at [370, 191] on button "Run Scenarios" at bounding box center [351, 186] width 35 height 12
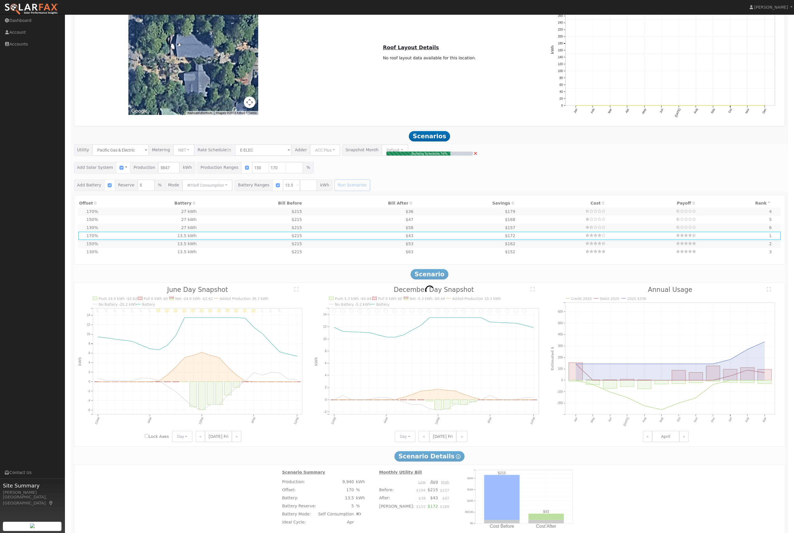
type input "5.8"
type input "$21,633"
type input "$10,675"
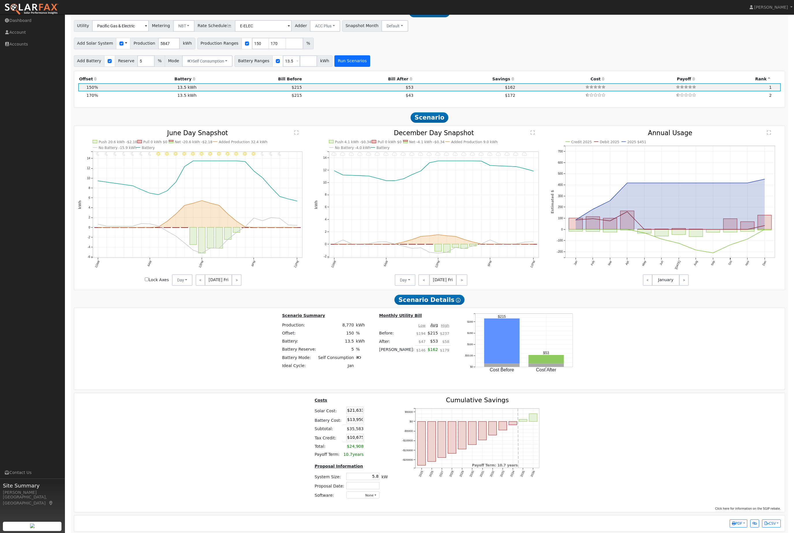
scroll to position [629, 0]
click at [466, 285] on link ">" at bounding box center [461, 280] width 11 height 12
click at [466, 285] on link ">" at bounding box center [462, 280] width 10 height 12
click at [472, 285] on div "Day Day Month Average < [DATE] Sun >" at bounding box center [429, 280] width 236 height 12
click at [457, 285] on link ">" at bounding box center [462, 280] width 10 height 12
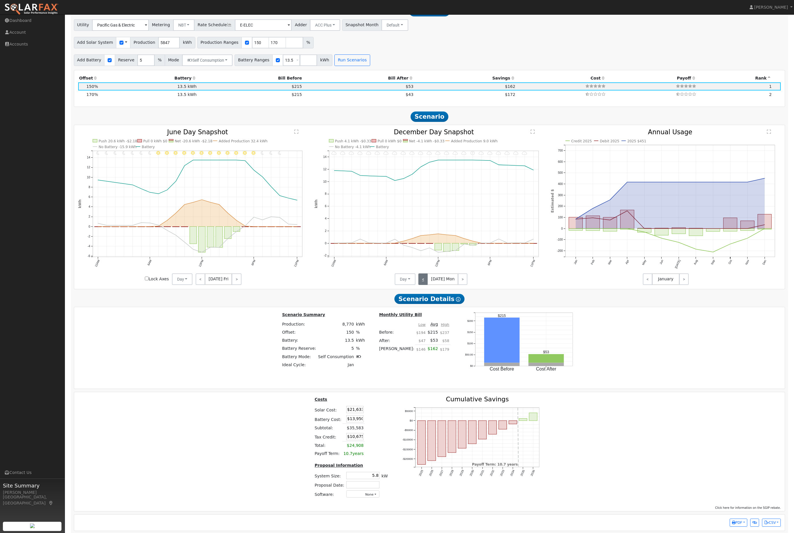
click at [425, 285] on link "<" at bounding box center [422, 280] width 9 height 12
click at [426, 285] on link "<" at bounding box center [423, 280] width 10 height 12
click at [424, 285] on link "<" at bounding box center [423, 280] width 11 height 12
click at [415, 285] on button "Day" at bounding box center [404, 280] width 21 height 12
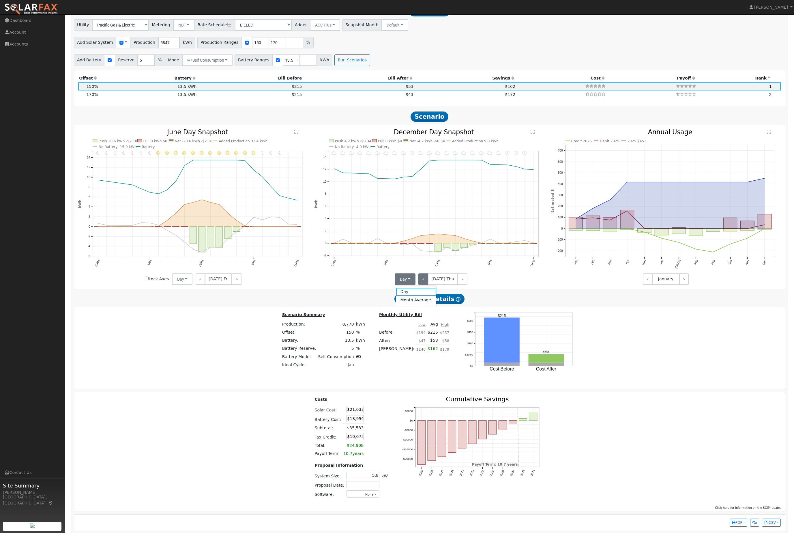
click at [421, 285] on link "<" at bounding box center [423, 280] width 10 height 12
click at [426, 285] on link "<" at bounding box center [422, 280] width 9 height 12
click at [424, 285] on link "<" at bounding box center [423, 280] width 10 height 12
click at [422, 285] on link "<" at bounding box center [422, 280] width 9 height 12
click at [422, 285] on link "<" at bounding box center [423, 280] width 10 height 12
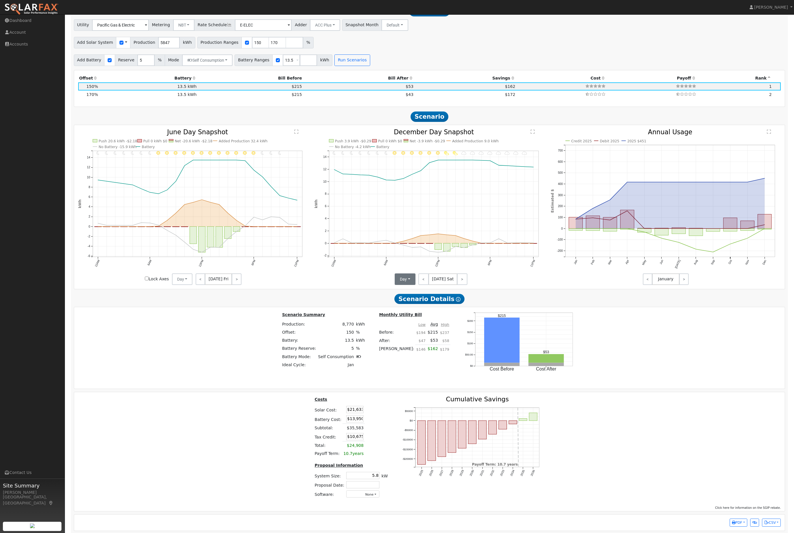
click at [415, 285] on button "Day" at bounding box center [404, 280] width 21 height 12
click at [426, 285] on link "<" at bounding box center [423, 280] width 10 height 12
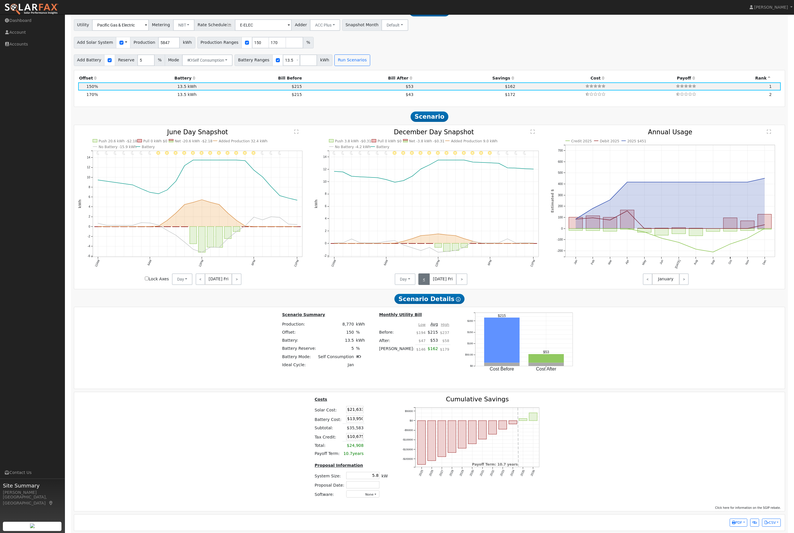
click at [427, 285] on link "<" at bounding box center [423, 280] width 11 height 12
click at [426, 285] on link "<" at bounding box center [423, 280] width 10 height 12
click at [426, 285] on link "<" at bounding box center [422, 280] width 9 height 12
click at [426, 285] on link "<" at bounding box center [423, 280] width 10 height 12
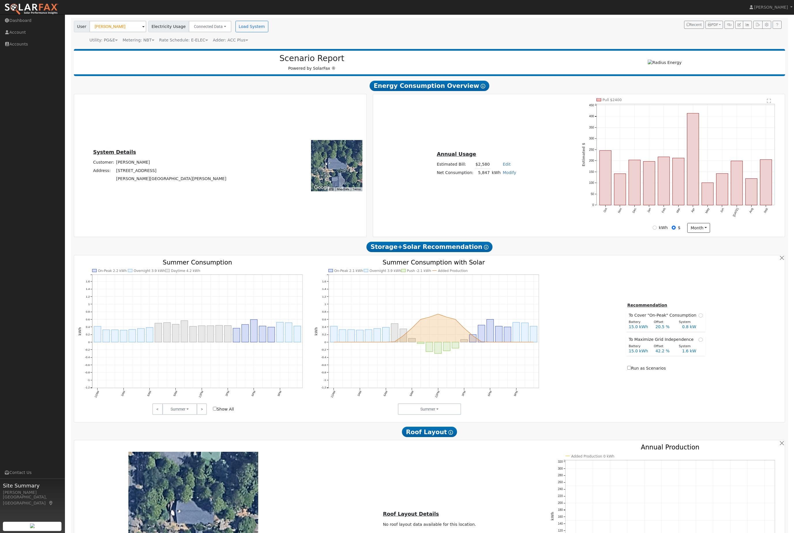
scroll to position [0, 0]
